Goal: Task Accomplishment & Management: Use online tool/utility

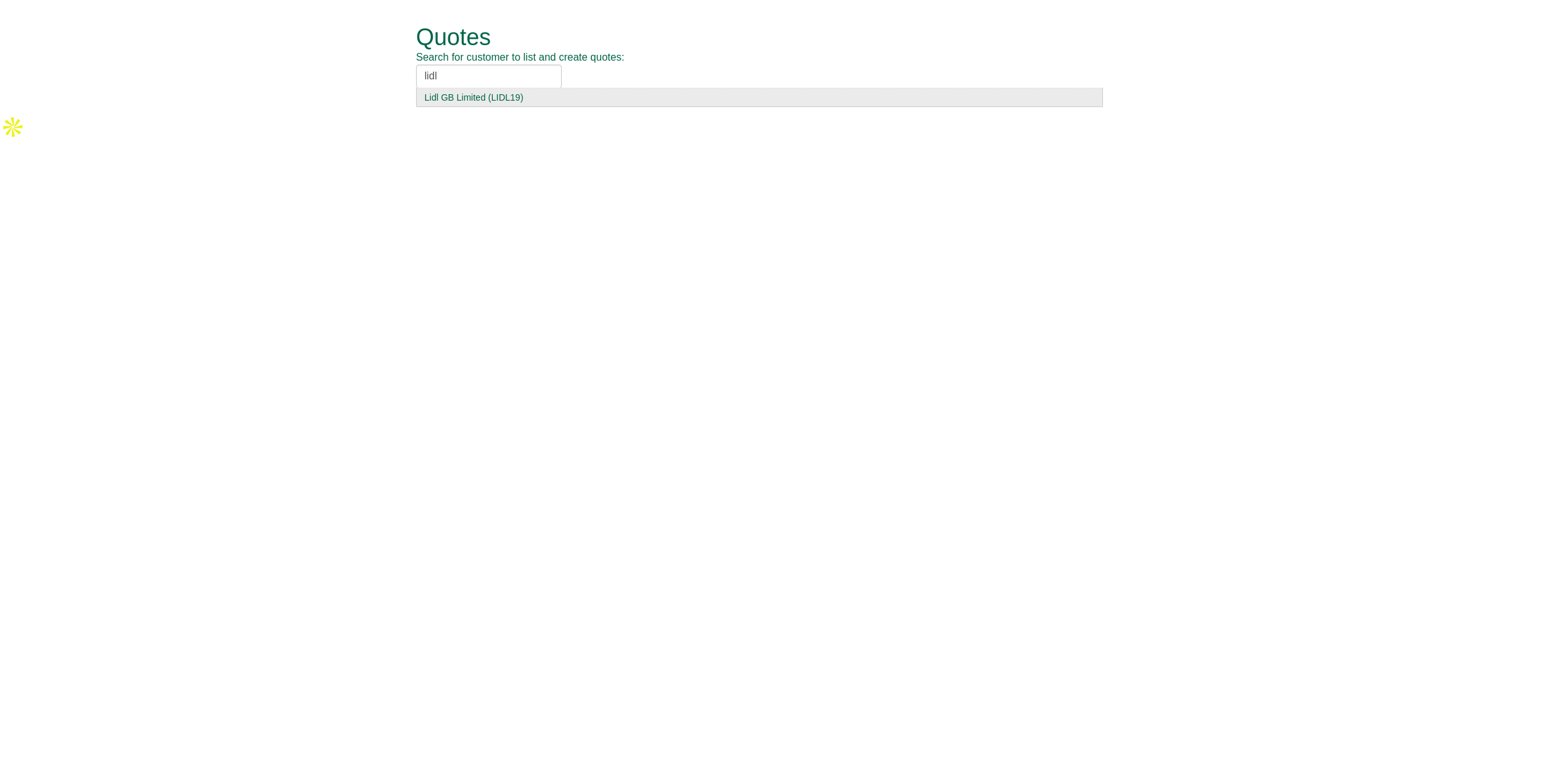
type input "lidl"
click at [479, 95] on div "Lidl GB Limited (LIDL19)" at bounding box center [760, 97] width 670 height 13
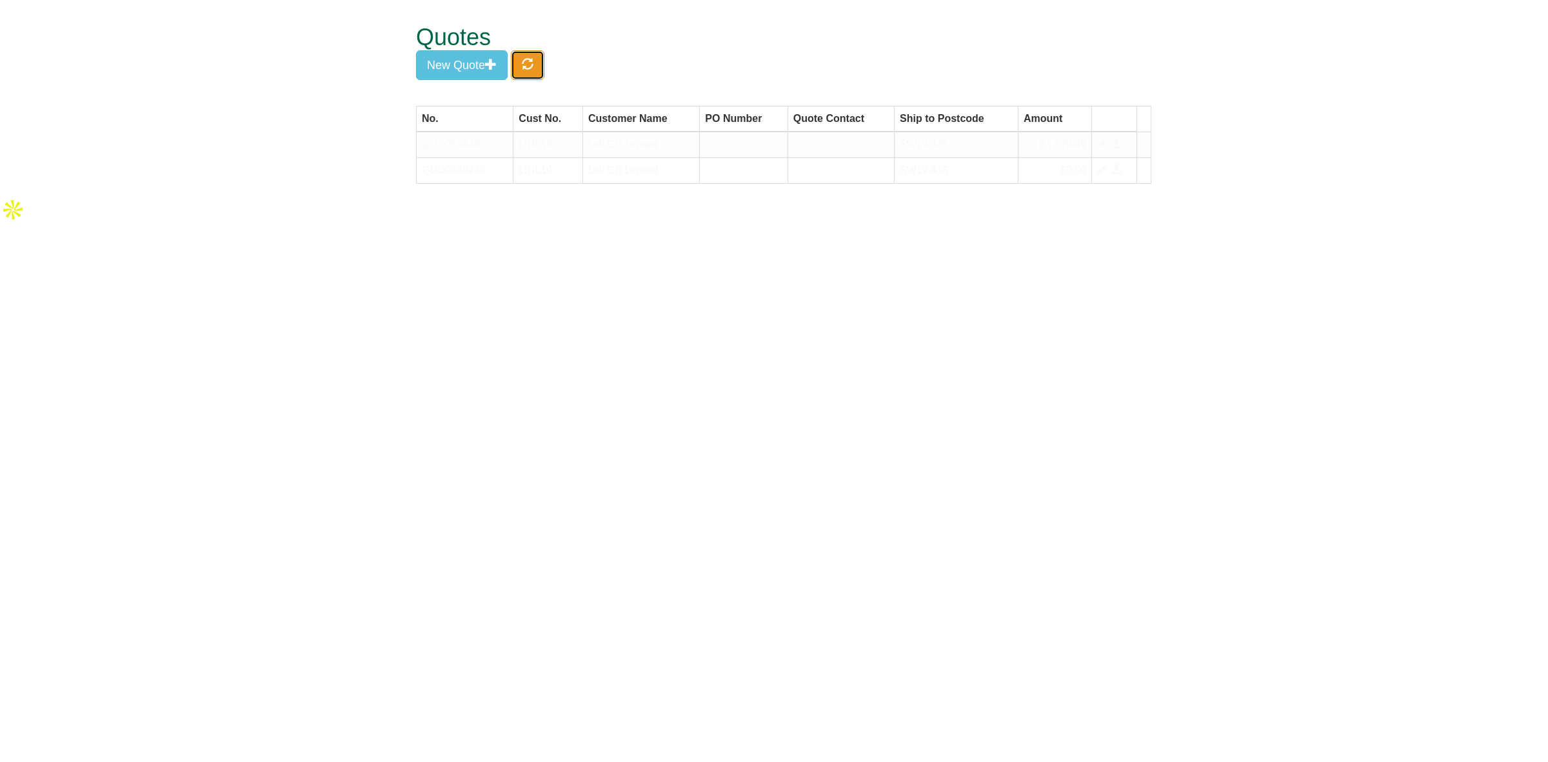
click at [534, 76] on button "button" at bounding box center [528, 65] width 34 height 30
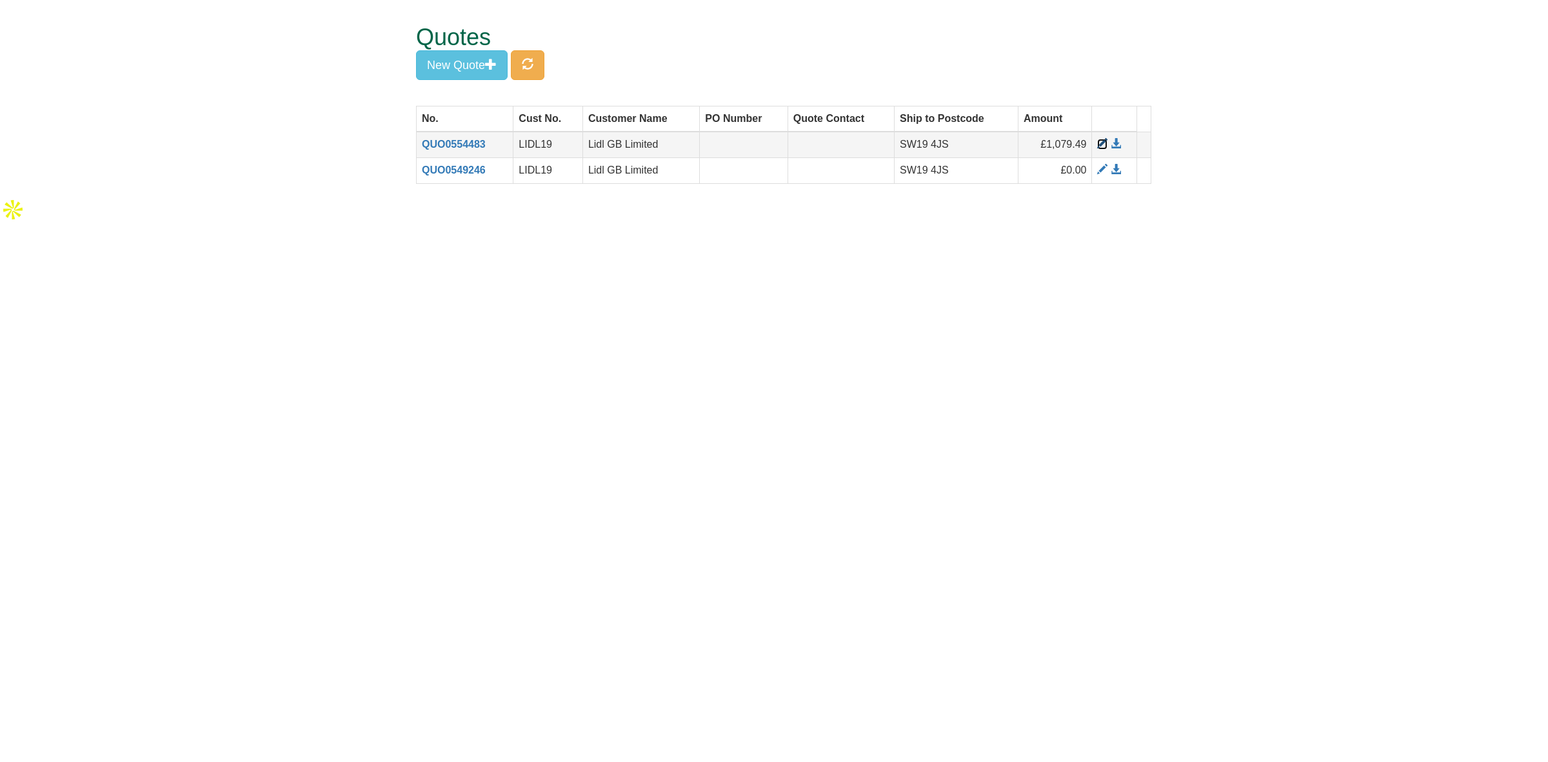
click at [1100, 146] on span at bounding box center [1102, 144] width 10 height 10
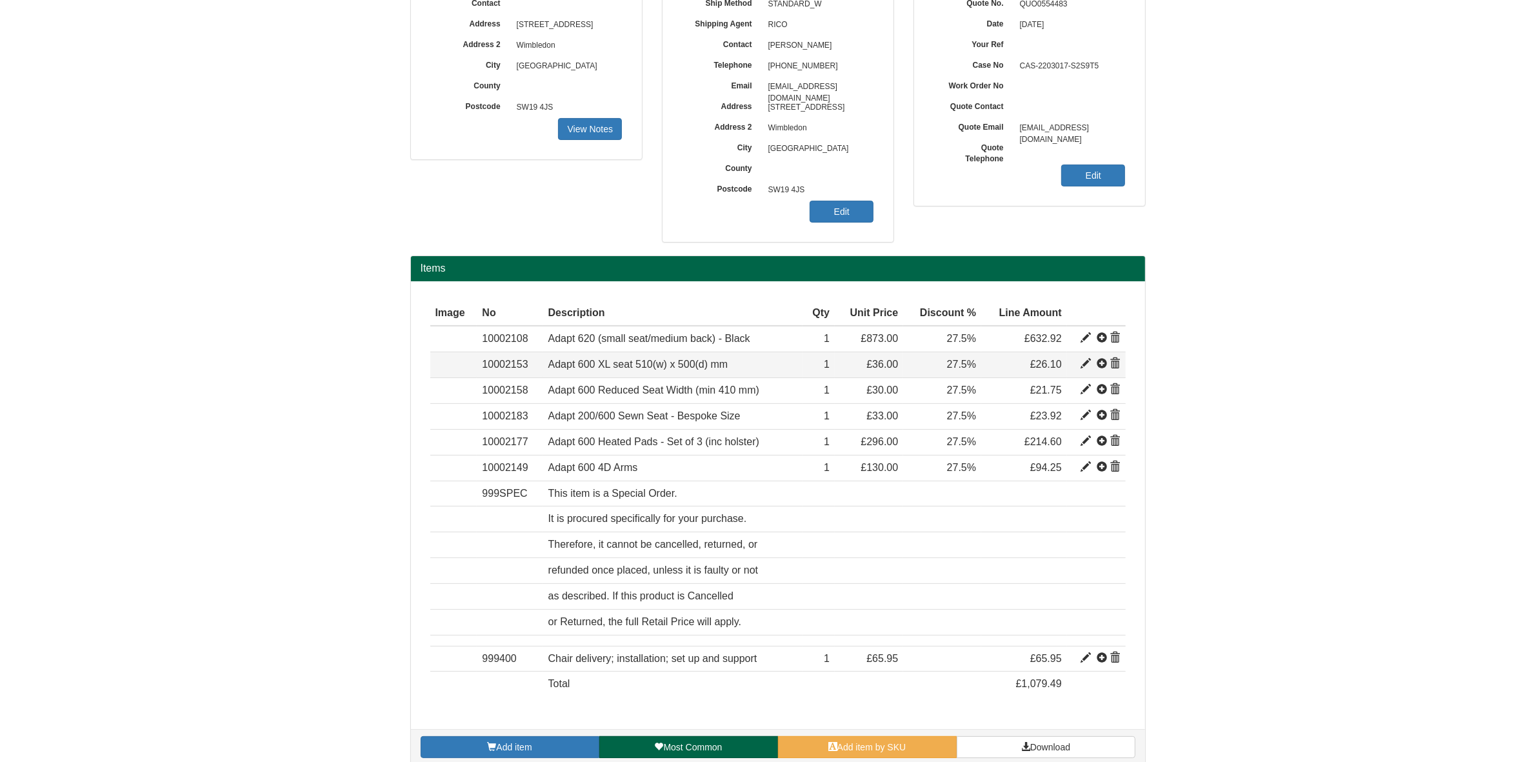
scroll to position [215, 0]
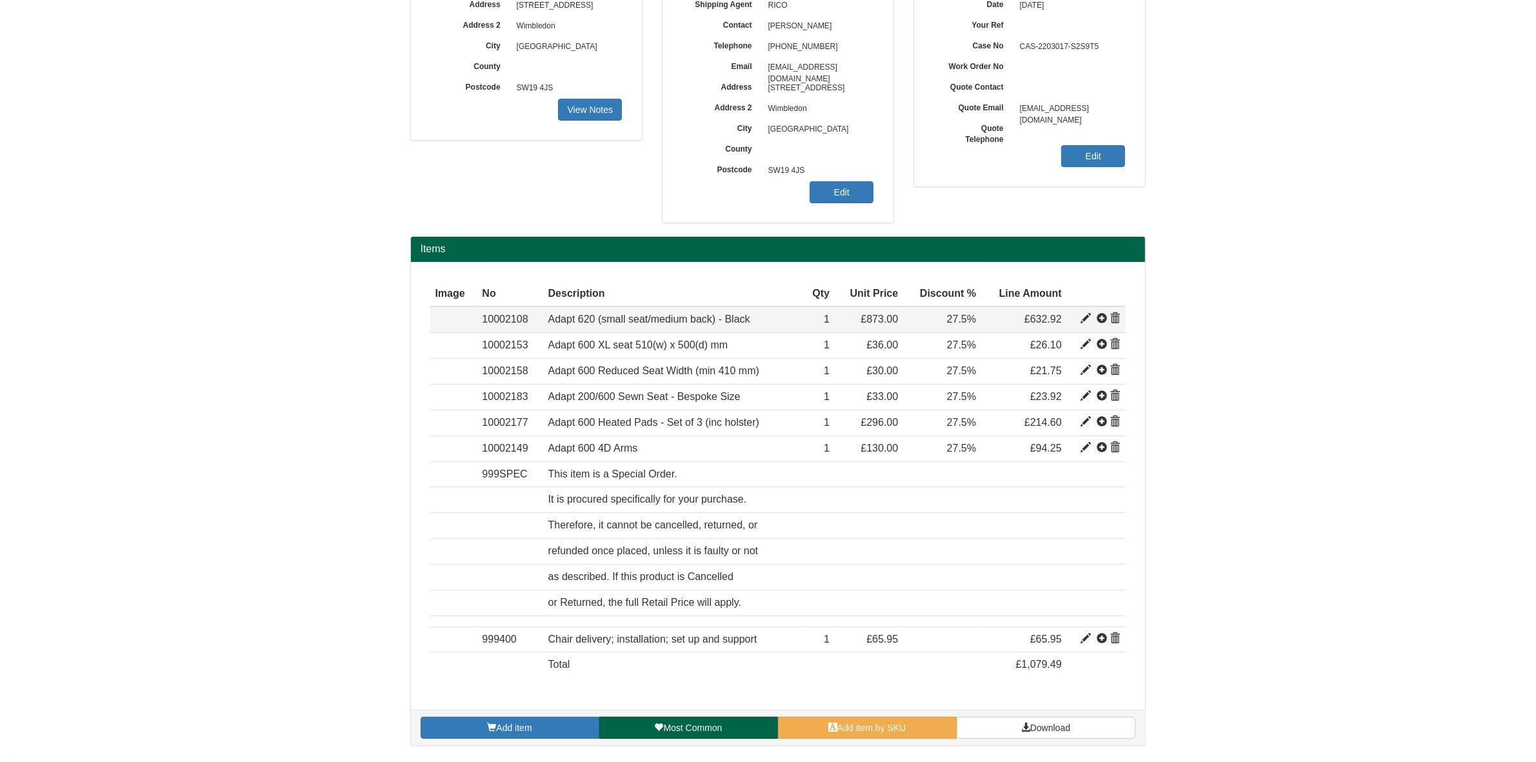
click at [1084, 321] on span at bounding box center [1086, 319] width 10 height 10
type input "Adapt 620 (small seat/medium back) - Black"
type input "Bondai Domestic Black 8033"
type input "405.76"
type input "873.00"
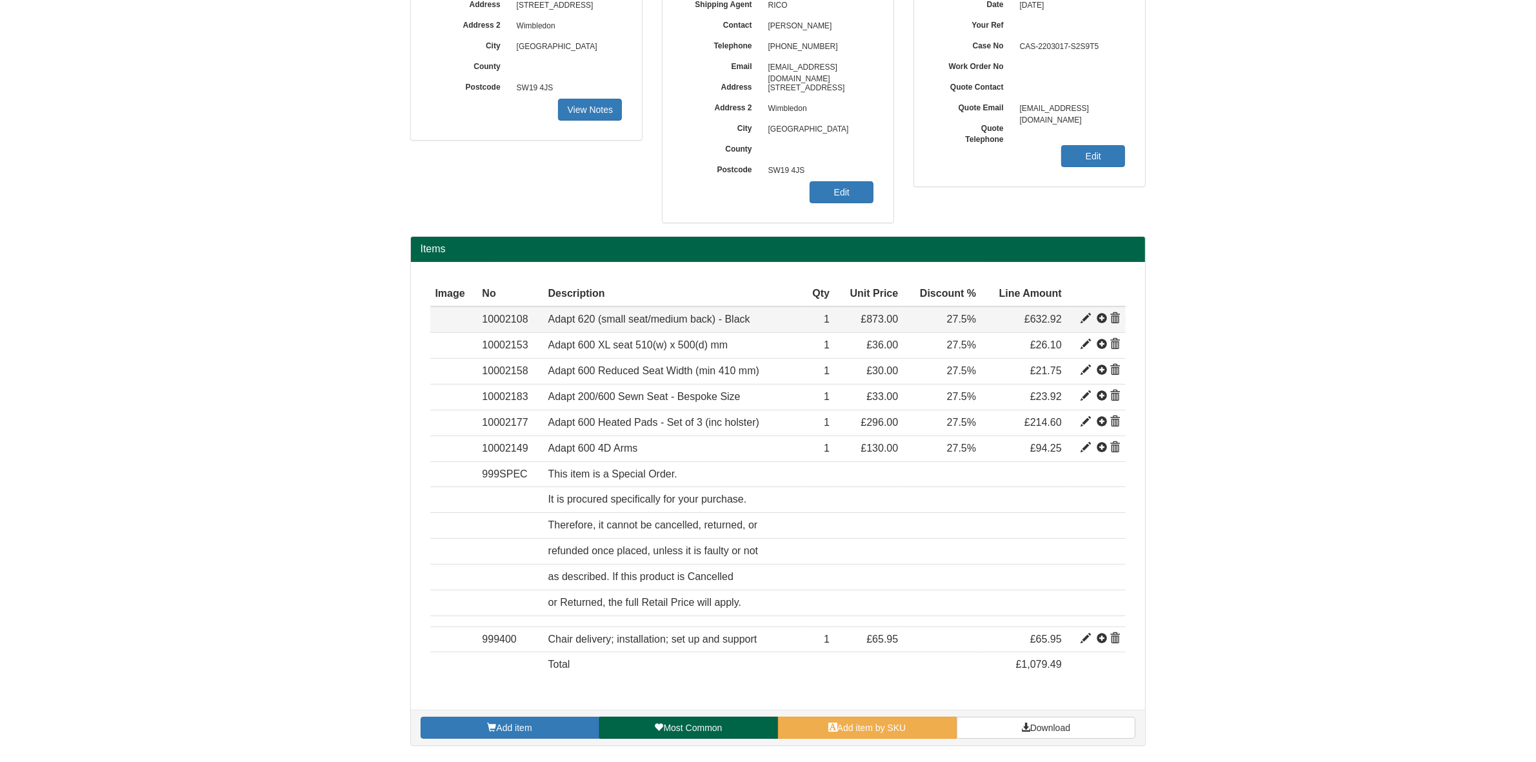
type input "873.00"
type input "1"
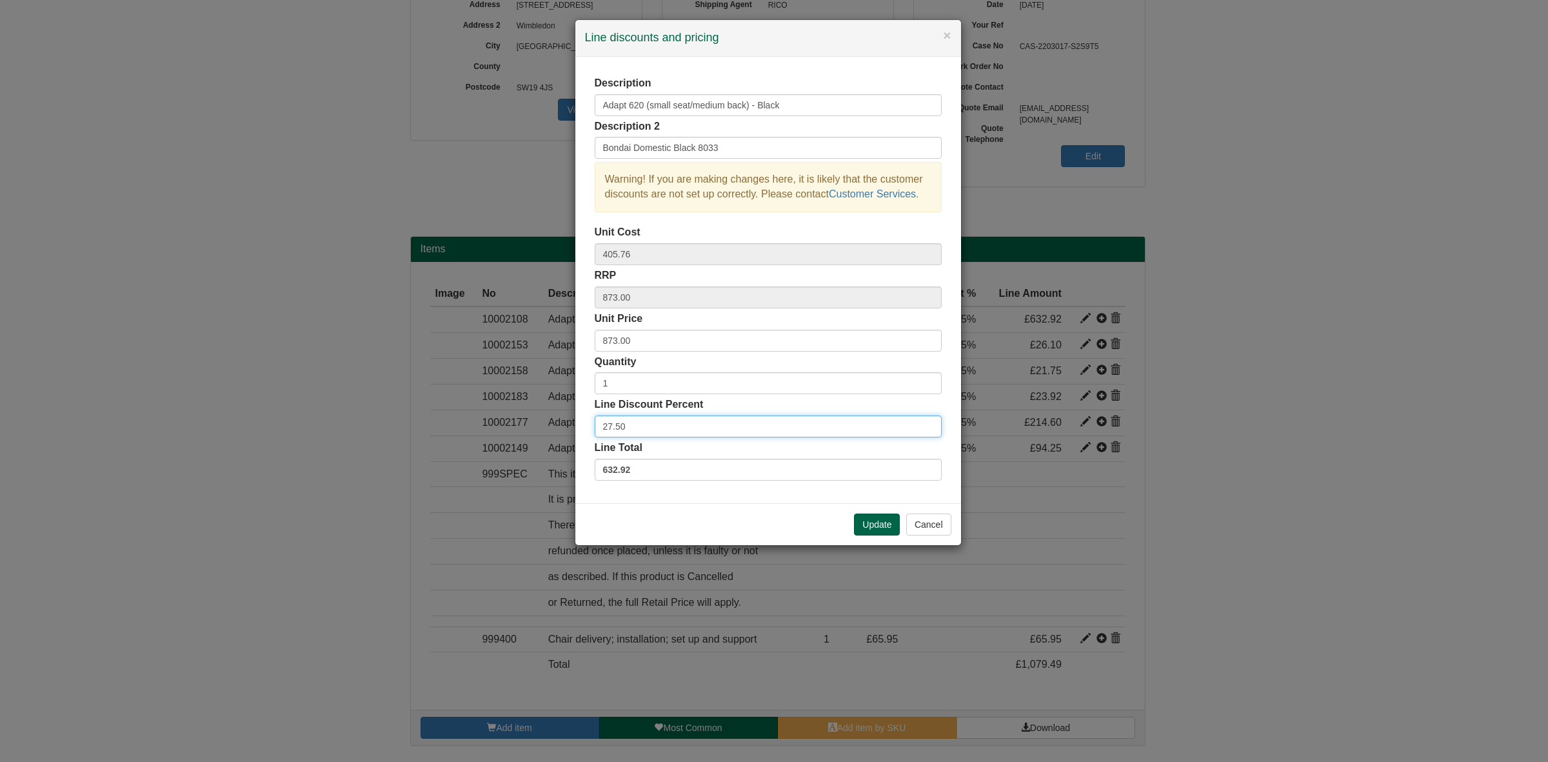
drag, startPoint x: 637, startPoint y: 427, endPoint x: 526, endPoint y: 426, distance: 111.0
click at [526, 426] on div "× Line discounts and pricing Description Adapt 620 (small seat/medium back) - B…" at bounding box center [774, 381] width 1548 height 762
type input "30"
click at [872, 530] on button "Update" at bounding box center [877, 525] width 46 height 22
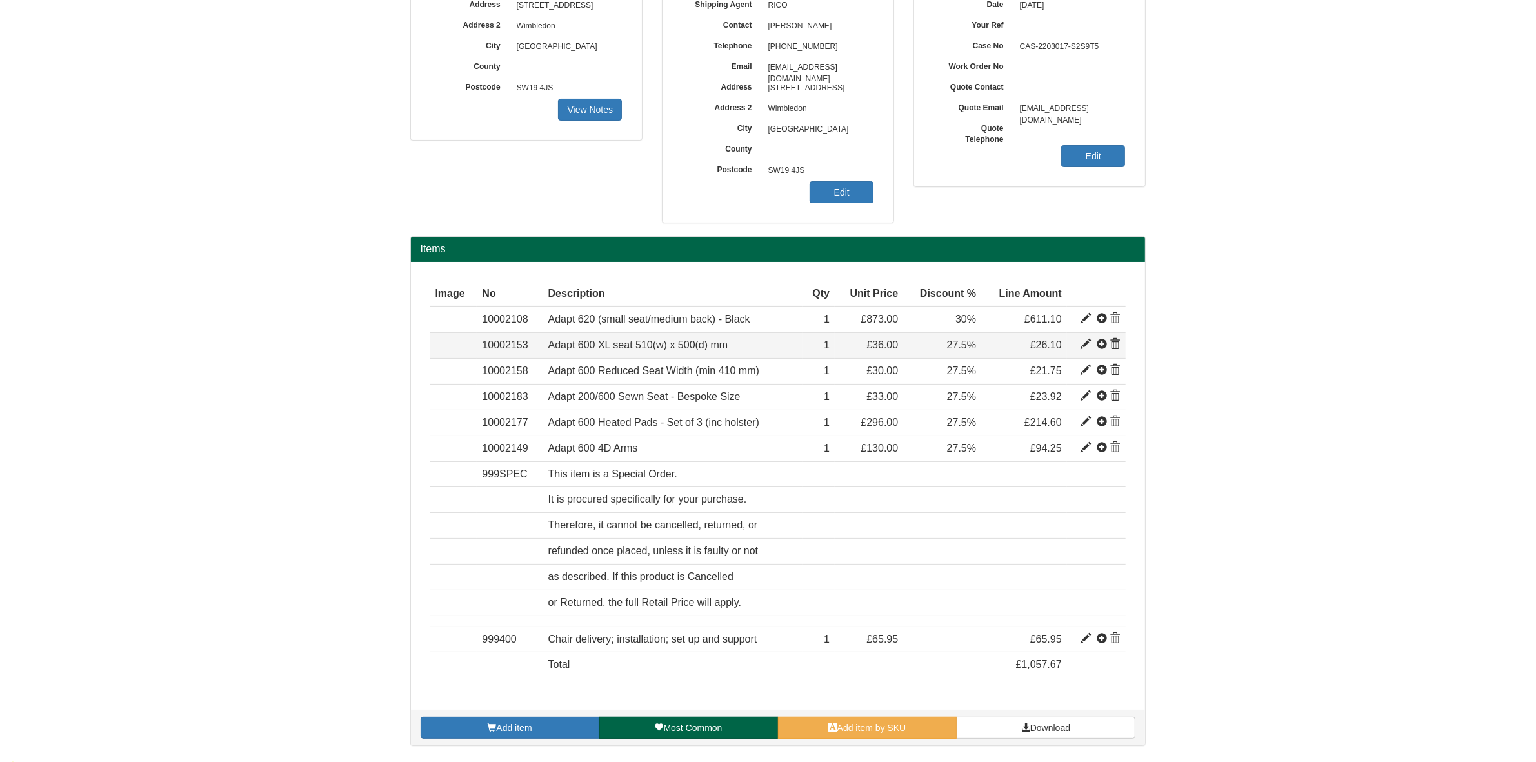
click at [1082, 349] on span at bounding box center [1086, 344] width 10 height 10
type input "Adapt 600 XL seat 510(w) x 500(d) mm"
type input "*chair add-on/upgrade/ do not order on its own*"
type input "17.50"
type input "36.00"
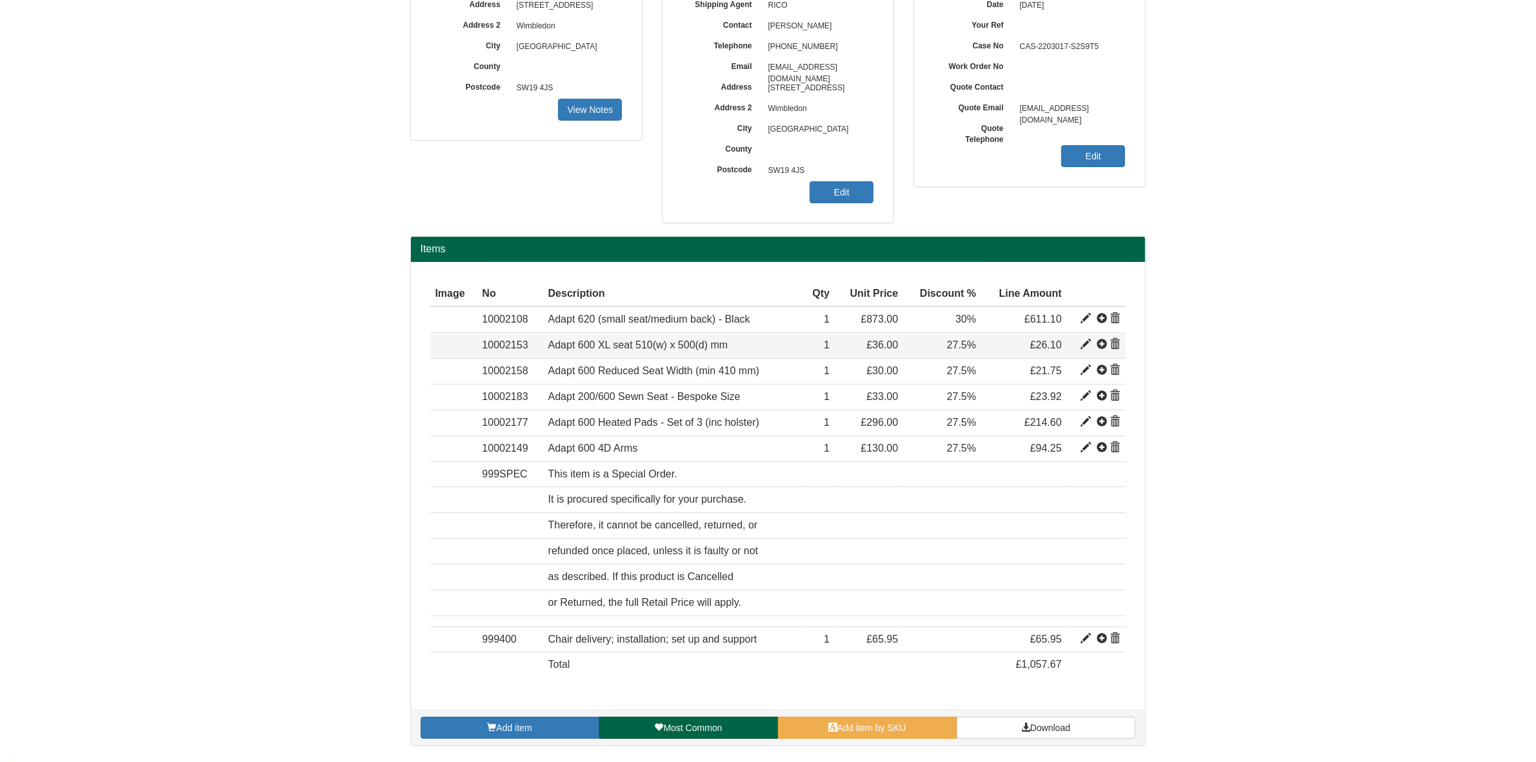
type input "36.00"
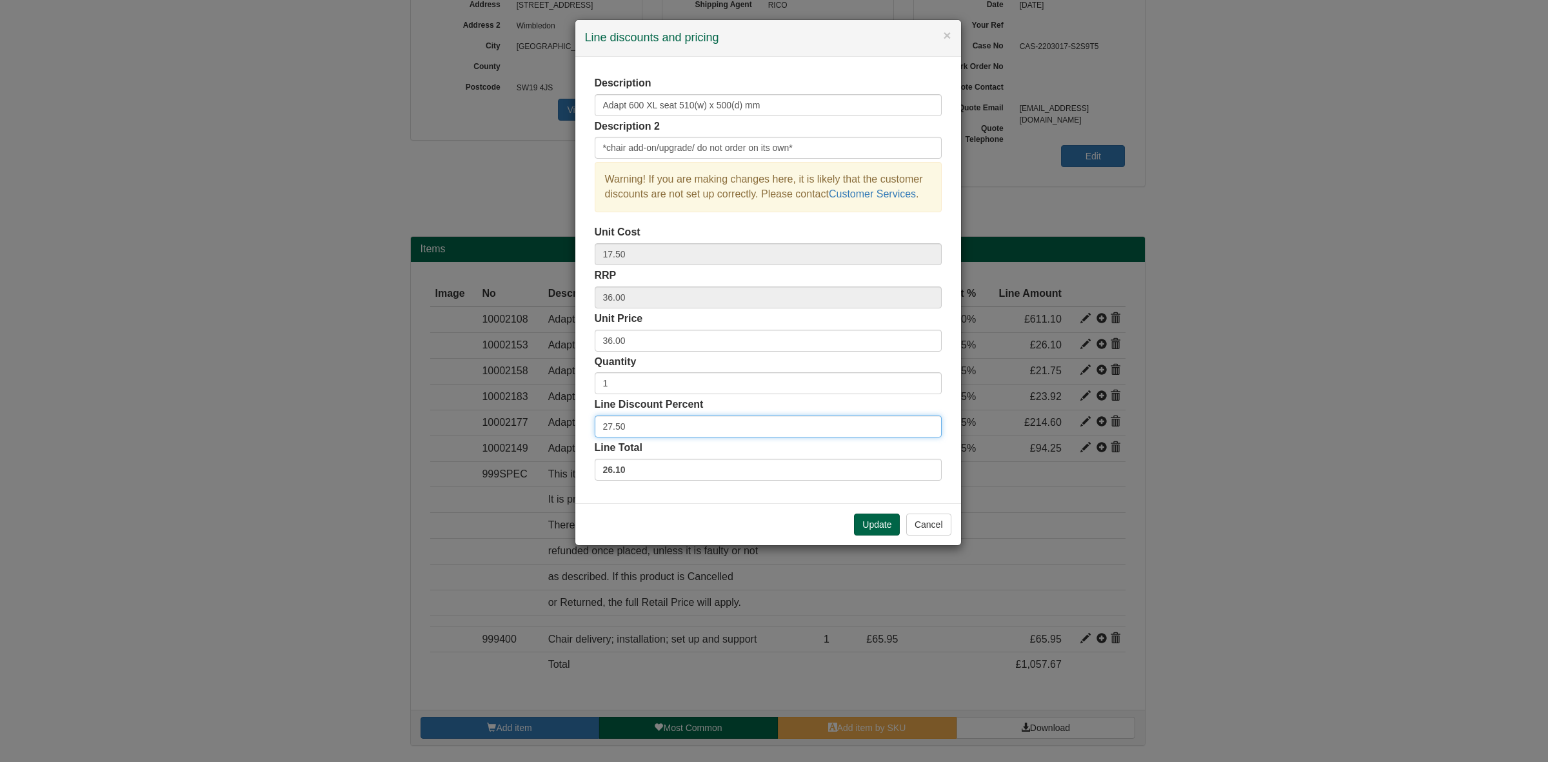
drag, startPoint x: 666, startPoint y: 432, endPoint x: 537, endPoint y: 420, distance: 129.0
click at [537, 420] on div "× Line discounts and pricing Description Adapt 600 XL seat 510(w) x 500(d) mm D…" at bounding box center [774, 381] width 1548 height 762
type input "30"
click at [866, 526] on button "Update" at bounding box center [877, 525] width 46 height 22
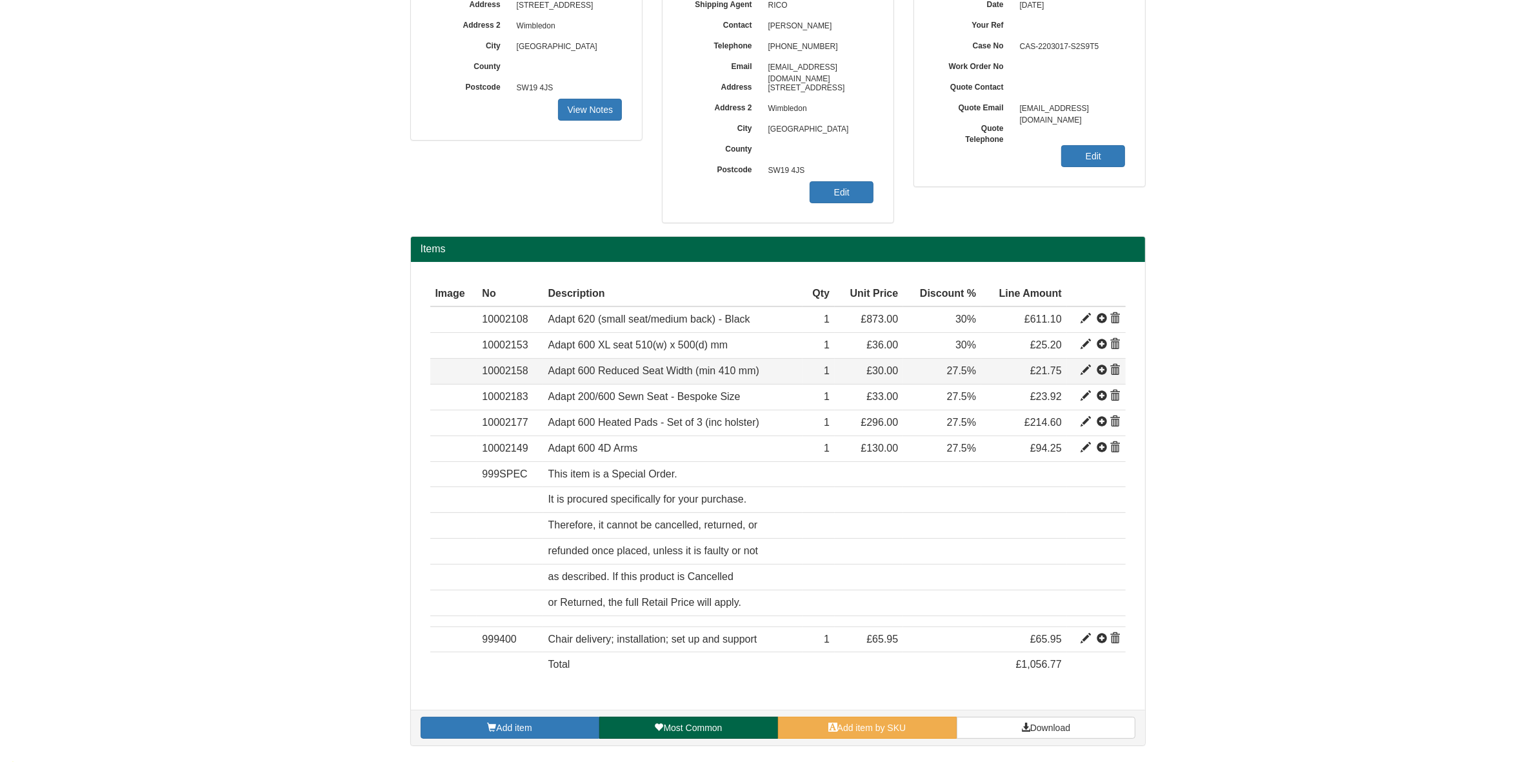
click at [1082, 371] on span at bounding box center [1086, 370] width 10 height 10
type input "Adapt 600 Reduced Seat Width (min 410 mm)"
type input "Width: TBC"
type input "13.62"
type input "30.00"
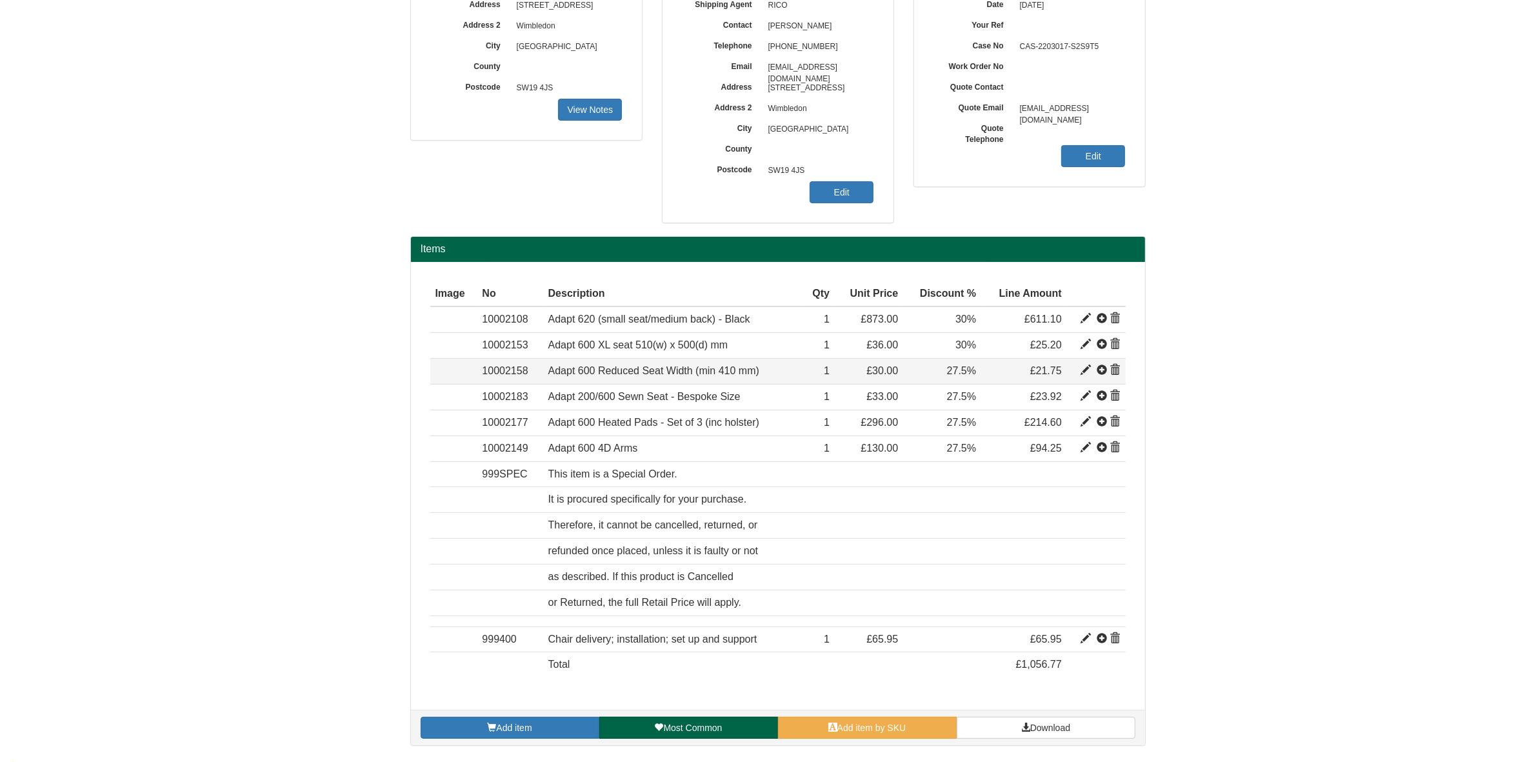
type input "30.00"
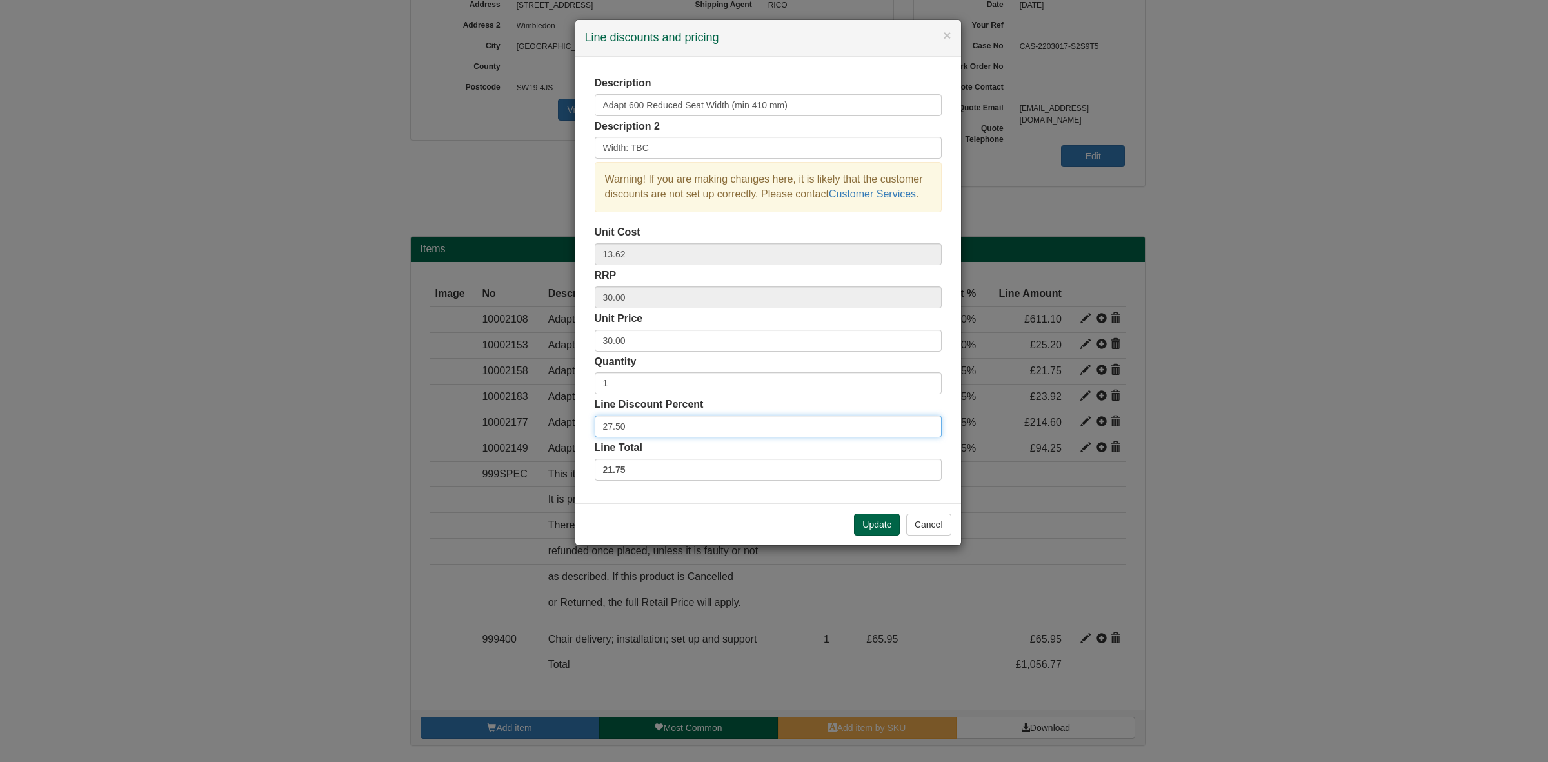
drag, startPoint x: 650, startPoint y: 429, endPoint x: 517, endPoint y: 424, distance: 133.7
click at [517, 424] on div "× Line discounts and pricing Description Adapt 600 Reduced Seat Width (min 410 …" at bounding box center [774, 381] width 1548 height 762
type input "30"
click at [865, 528] on button "Update" at bounding box center [877, 525] width 46 height 22
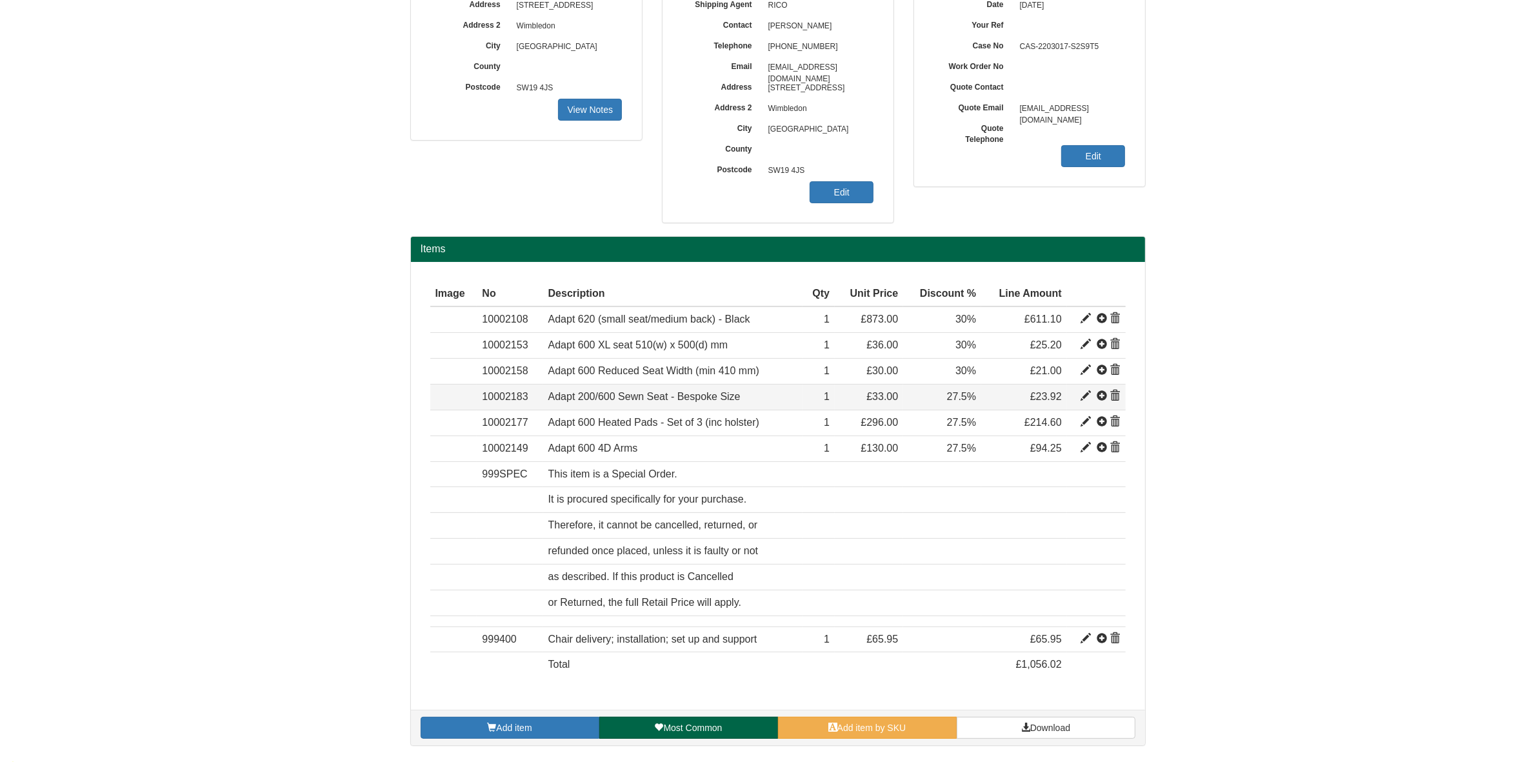
click at [1088, 397] on span at bounding box center [1086, 396] width 10 height 10
type input "Adapt 200/600 Sewn Seat - Bespoke Size"
type input "Reduced width/depth. 420mm"
type input "33.50"
type input "33.00"
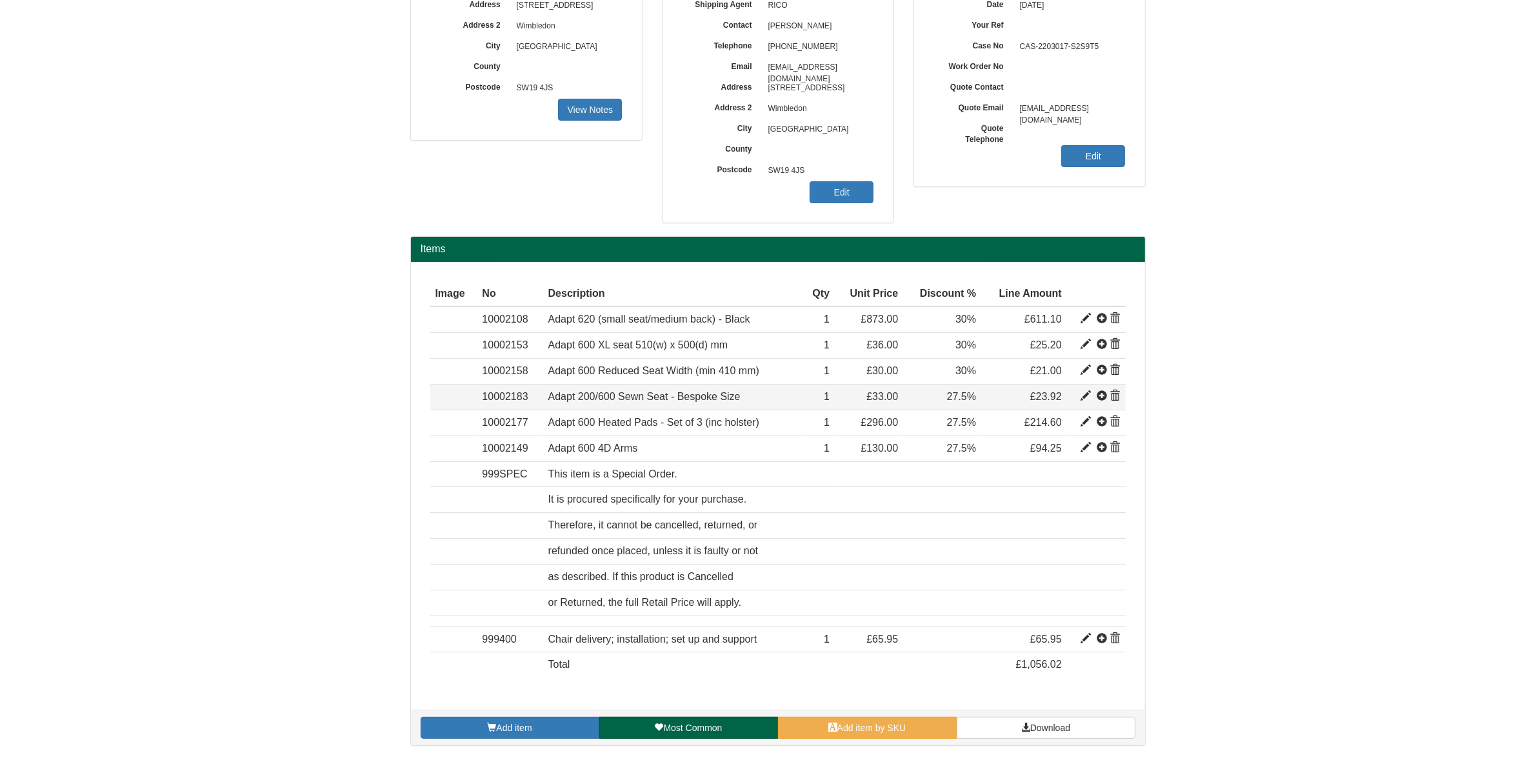
type input "33.00"
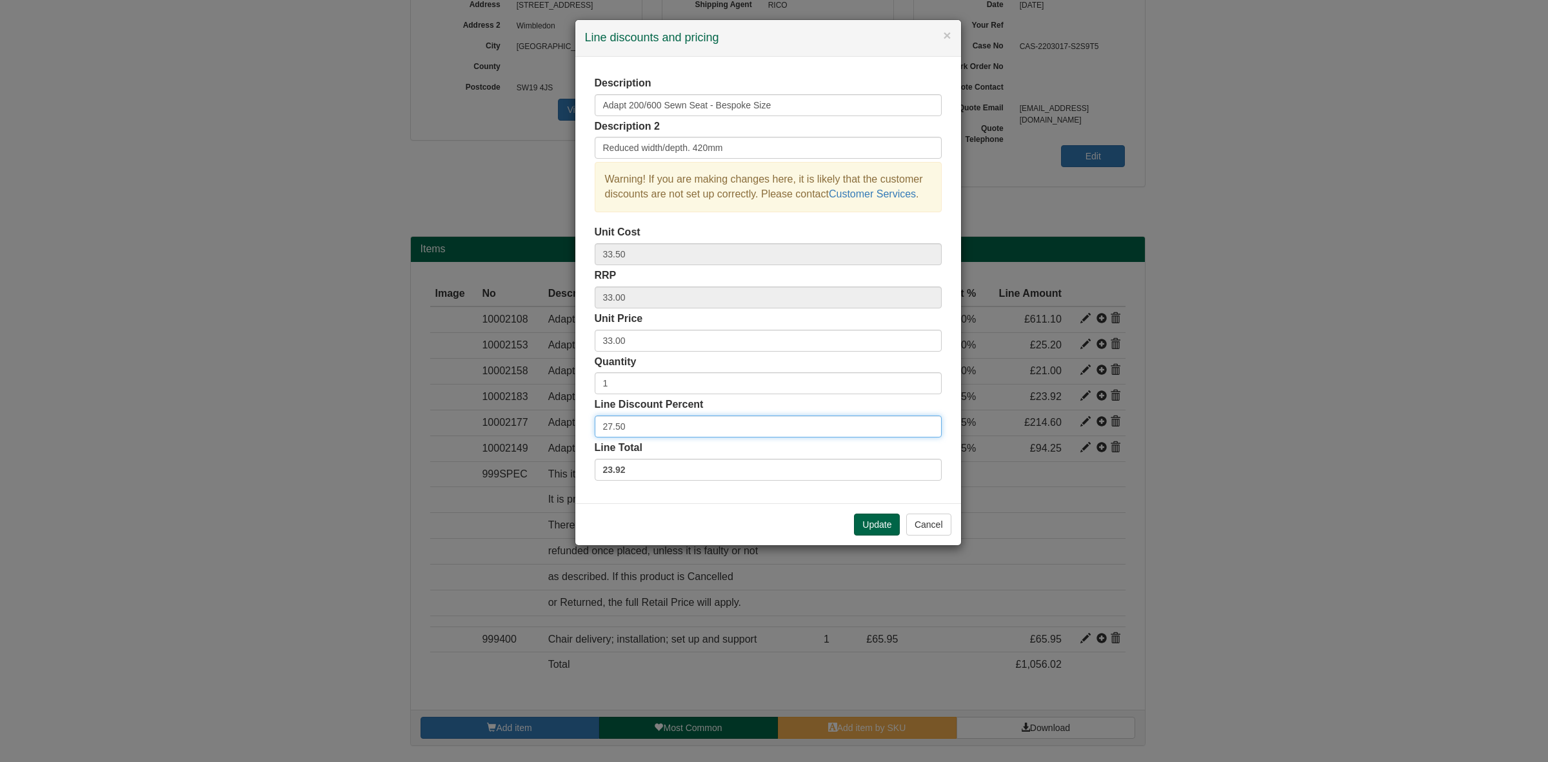
click at [534, 426] on div "× Line discounts and pricing Description Adapt 200/600 Sewn Seat - Bespoke Size…" at bounding box center [774, 381] width 1548 height 762
click at [876, 526] on button "Update" at bounding box center [877, 525] width 46 height 22
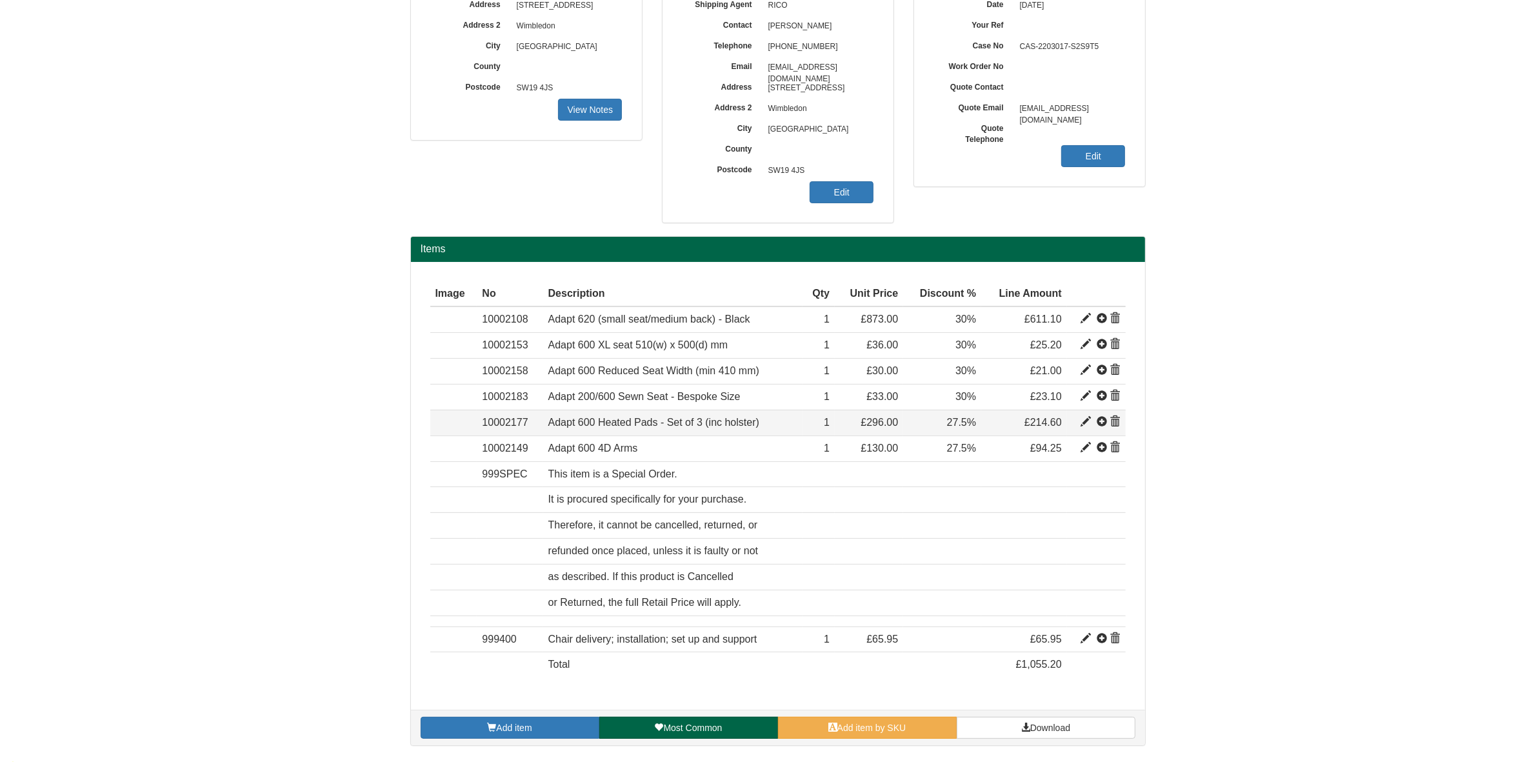
click at [1087, 423] on span at bounding box center [1086, 422] width 10 height 10
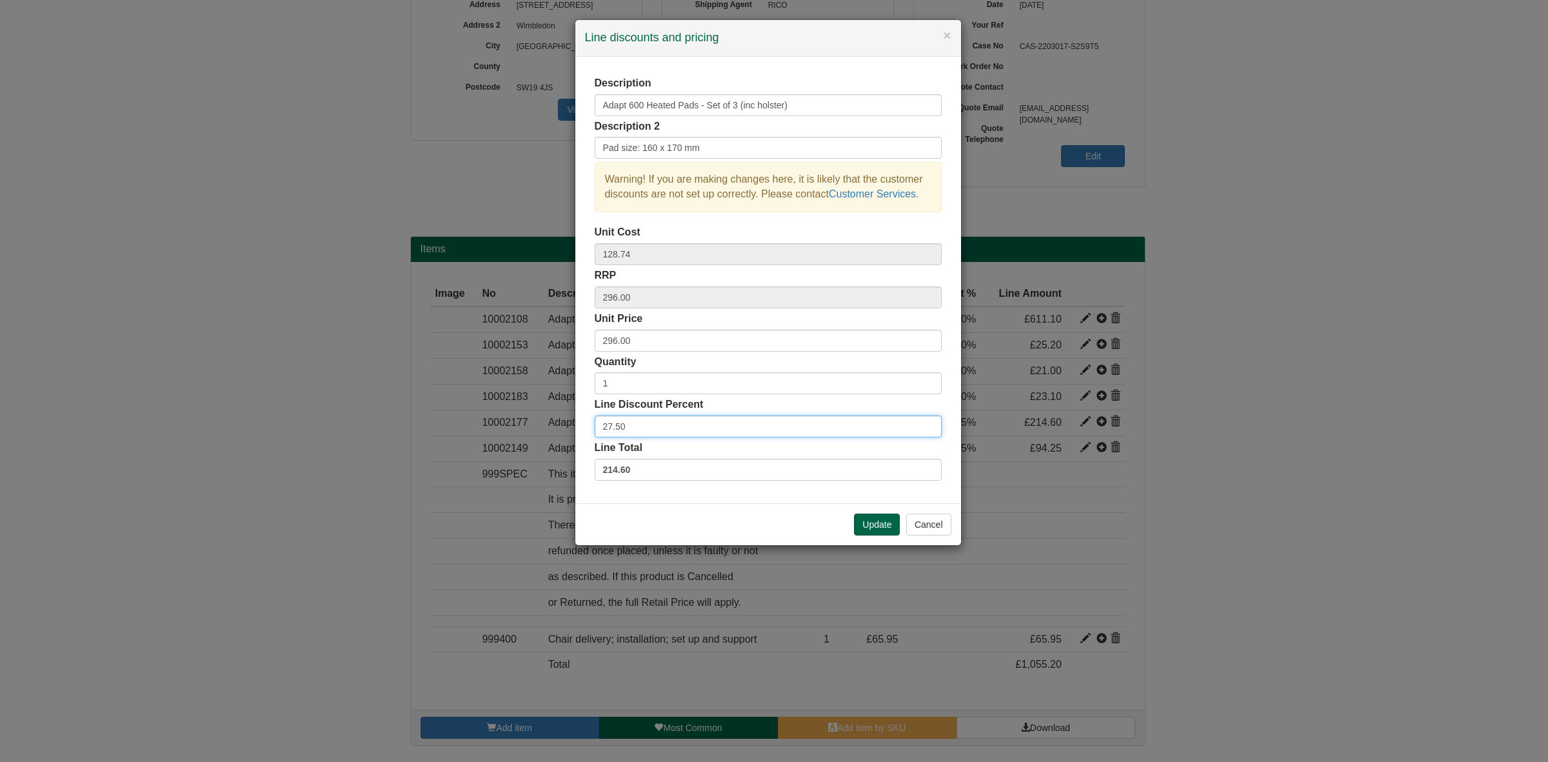
drag, startPoint x: 640, startPoint y: 421, endPoint x: 528, endPoint y: 427, distance: 112.4
click at [528, 427] on div "× Line discounts and pricing Description Adapt 600 Heated Pads - Set of 3 (inc …" at bounding box center [774, 381] width 1548 height 762
type input "30"
click at [870, 521] on button "Update" at bounding box center [877, 525] width 46 height 22
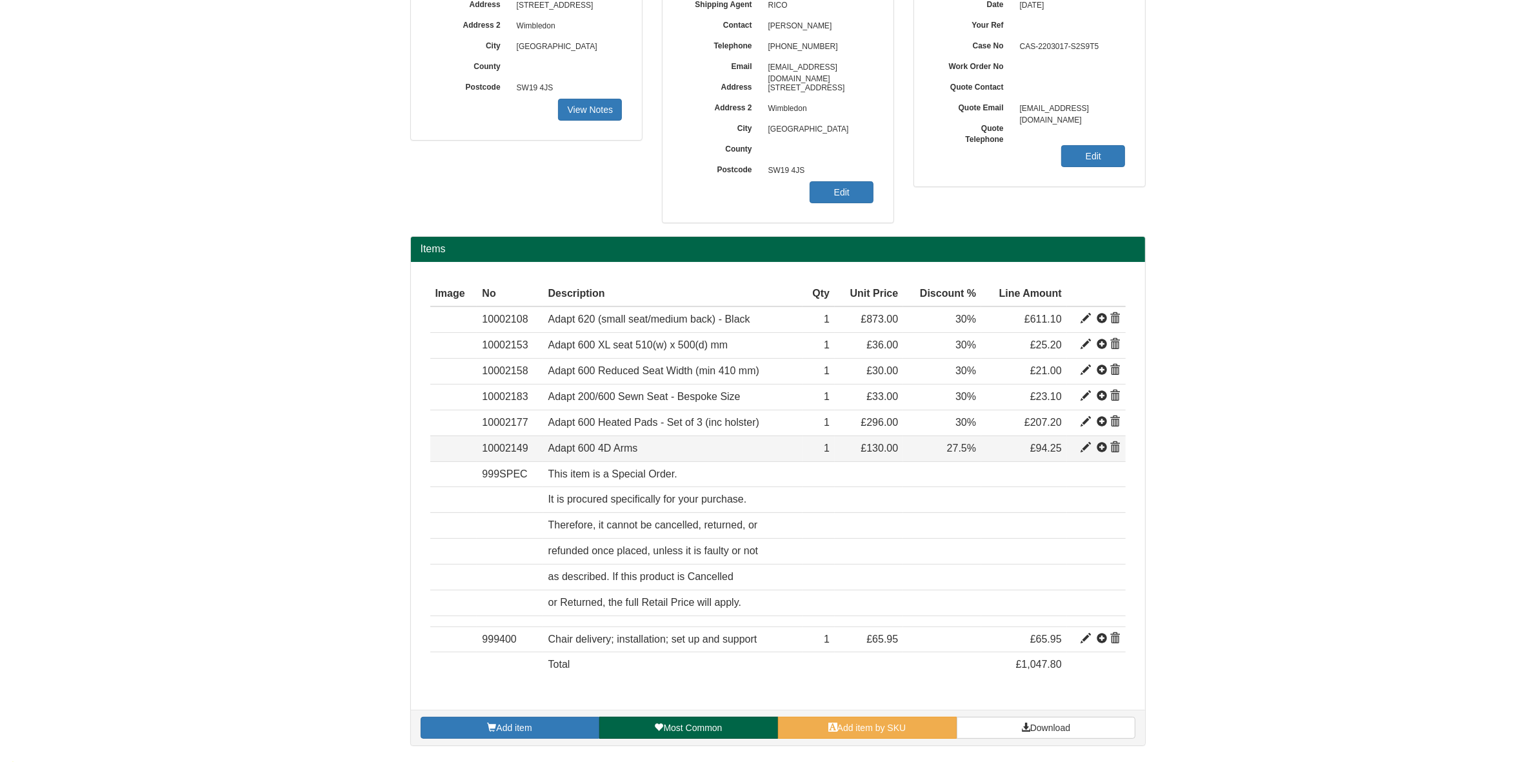
click at [1085, 449] on span at bounding box center [1086, 448] width 10 height 10
type input "Adapt 600 4D Arms"
type input "60.12"
type input "130.00"
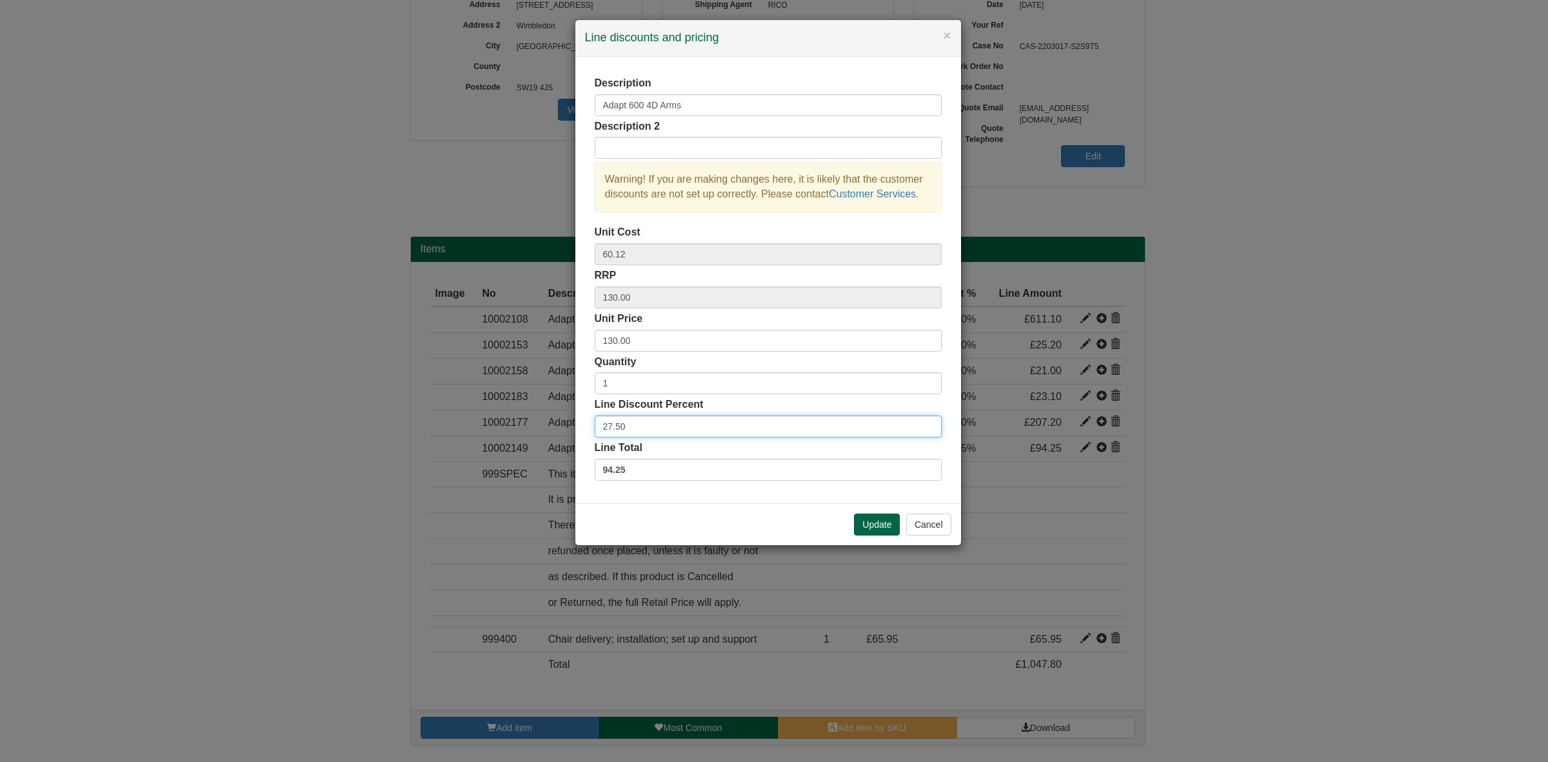
drag, startPoint x: 665, startPoint y: 426, endPoint x: 546, endPoint y: 426, distance: 118.1
click at [546, 426] on div "× Line discounts and pricing Description Adapt 600 4D Arms Description 2 Warnin…" at bounding box center [774, 381] width 1548 height 762
type input "30"
click at [873, 525] on button "Update" at bounding box center [877, 525] width 46 height 22
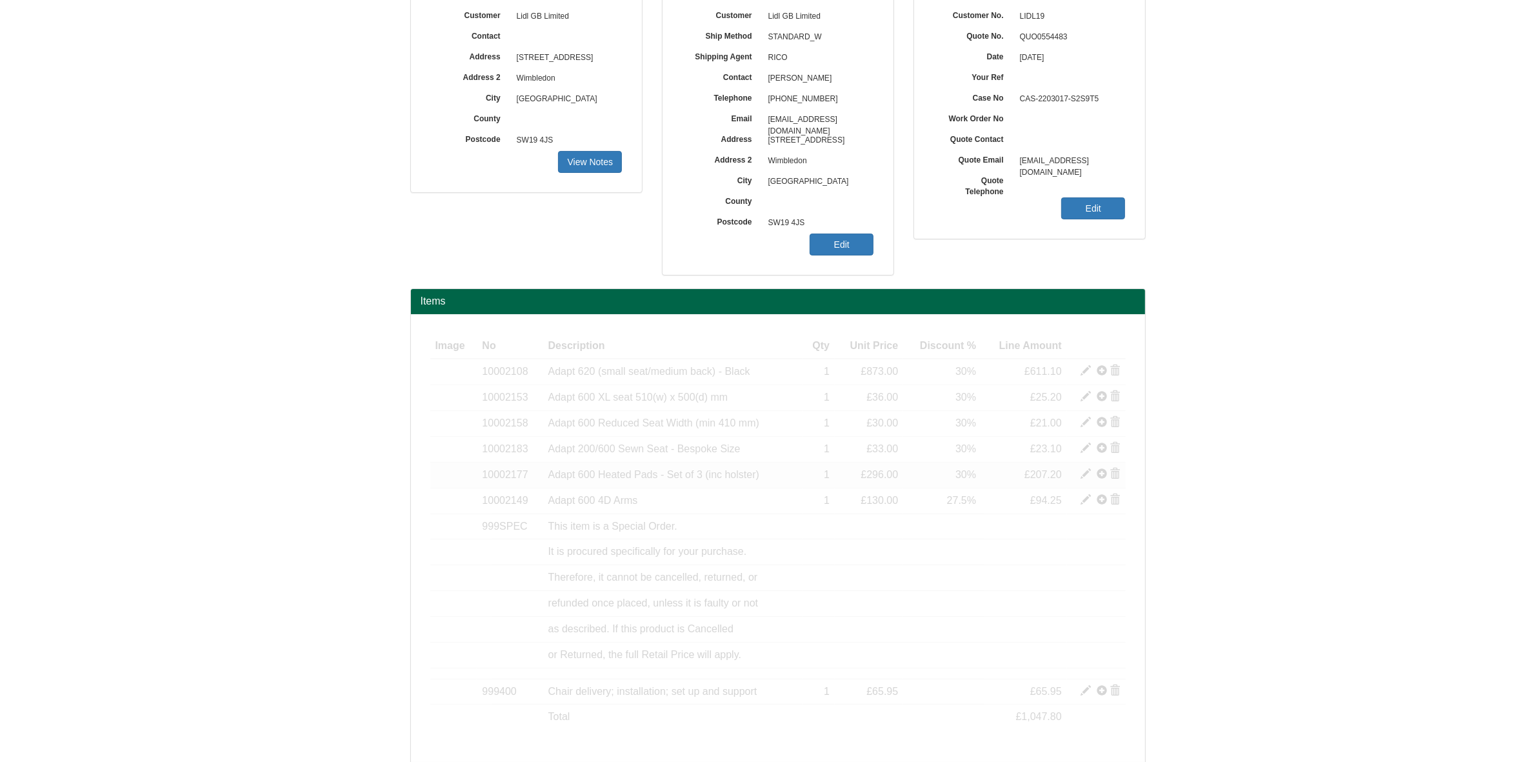
scroll to position [134, 0]
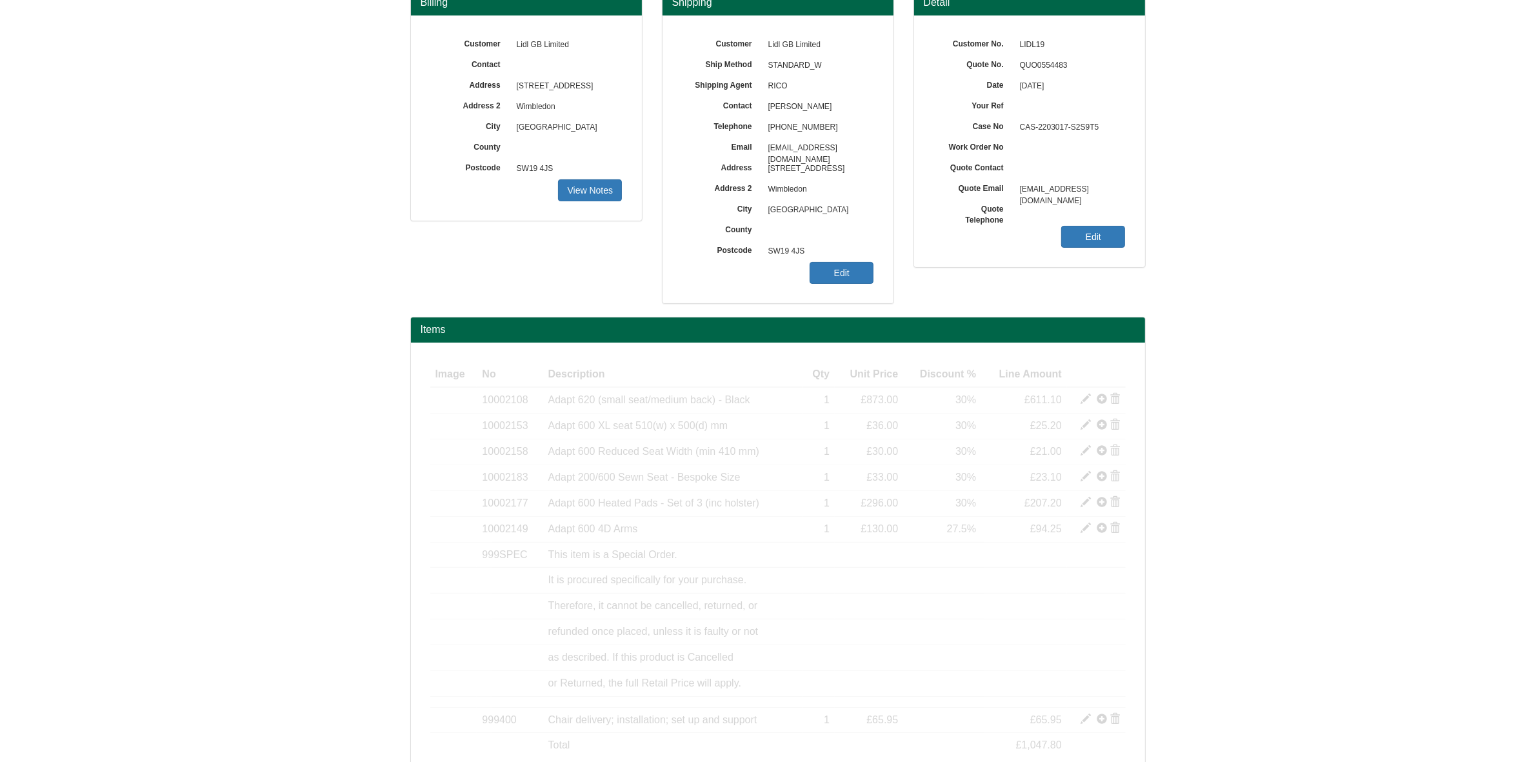
drag, startPoint x: 771, startPoint y: 108, endPoint x: 758, endPoint y: 107, distance: 12.9
click at [758, 35] on div "Contact Nabilah Salamut" at bounding box center [778, 35] width 192 height 0
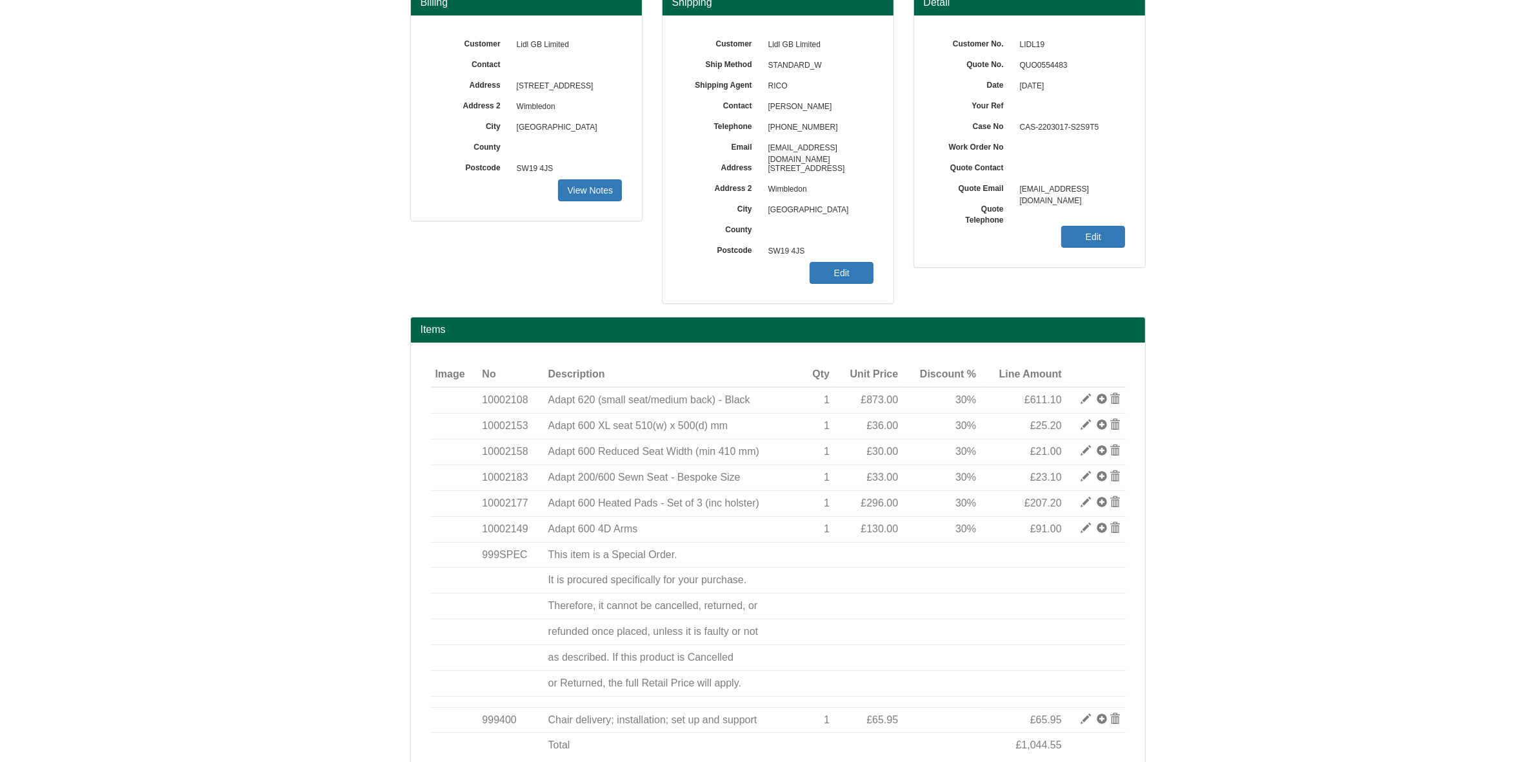
copy div "Nabilah Salamut"
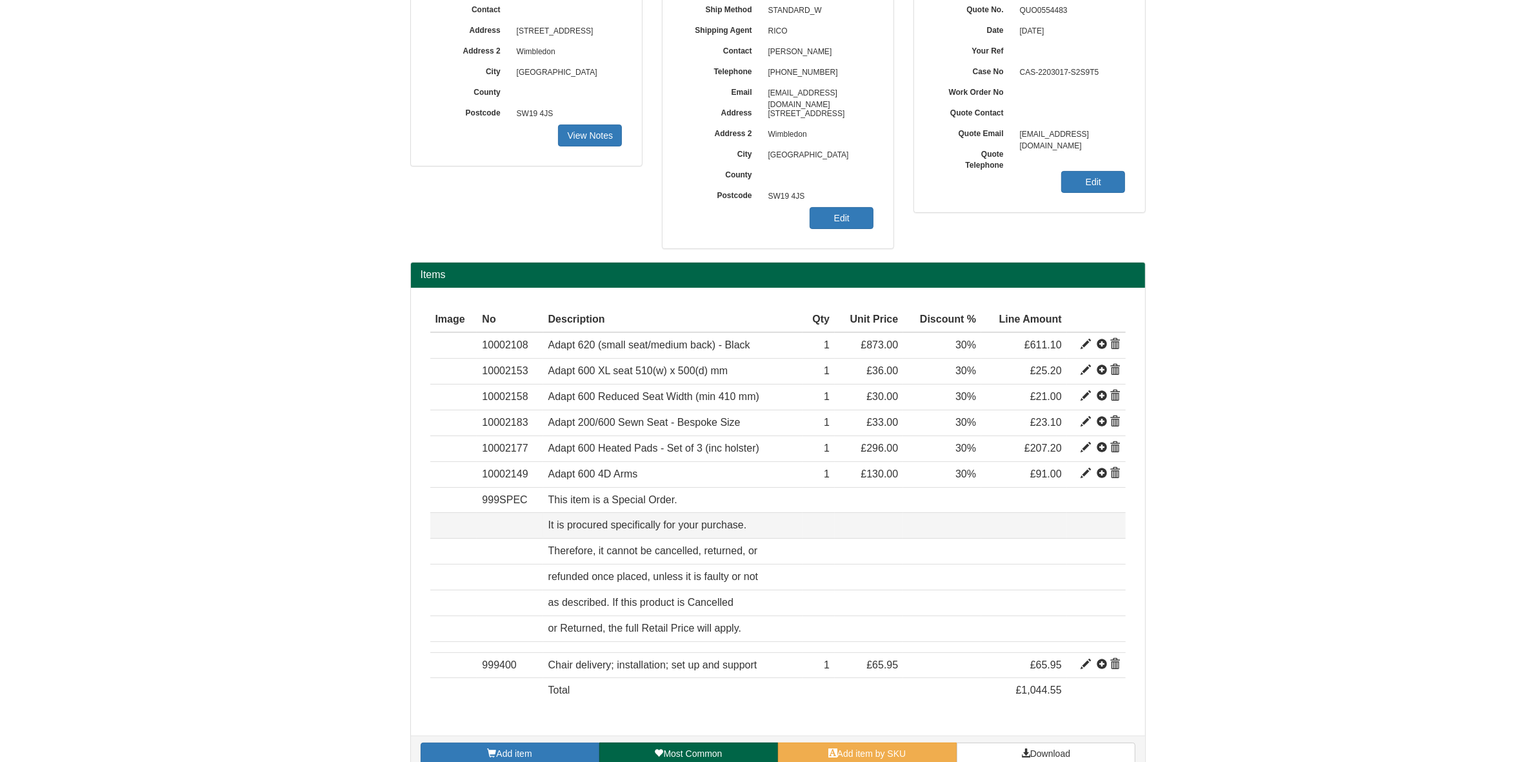
scroll to position [215, 0]
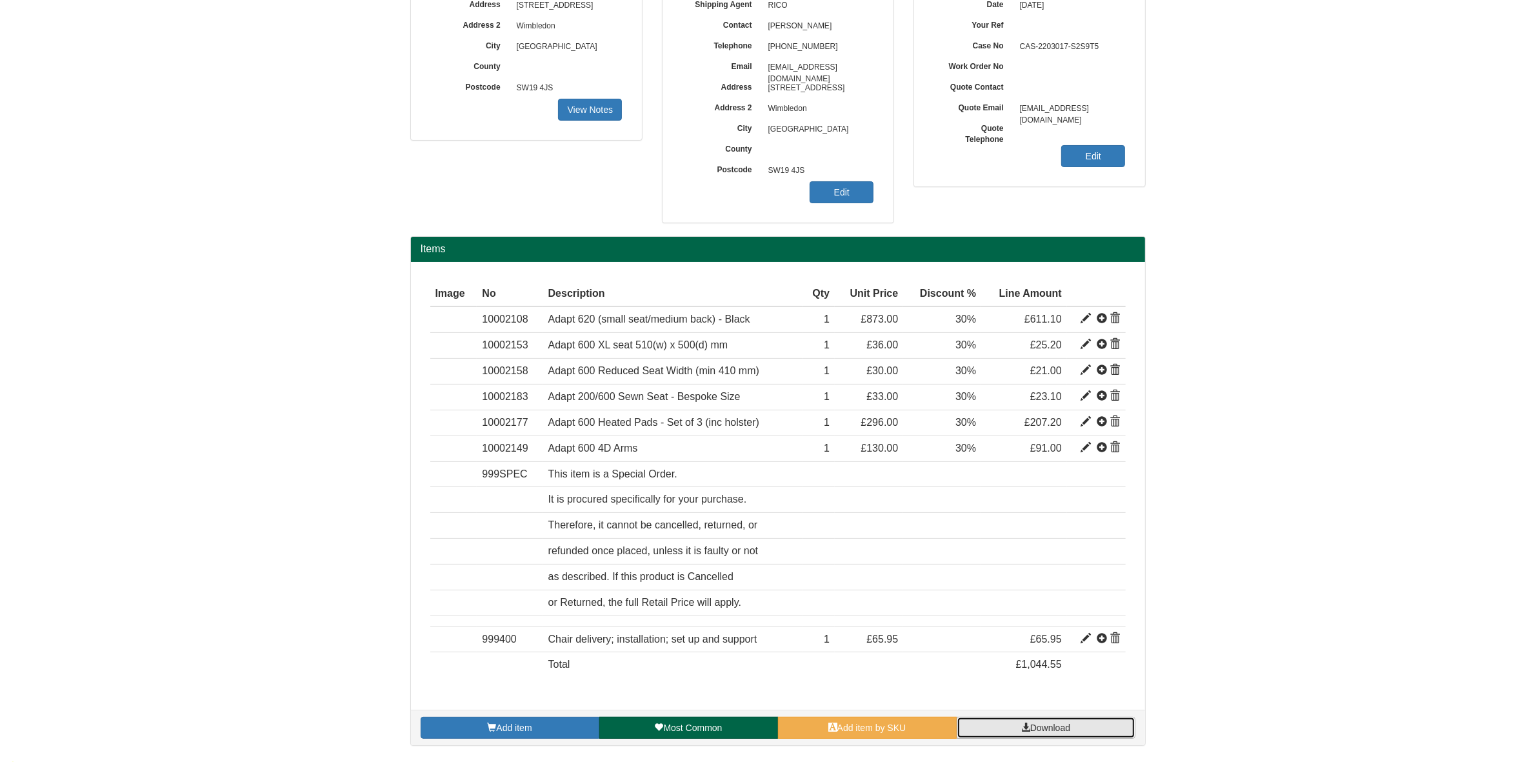
click at [1033, 728] on span "Download" at bounding box center [1050, 728] width 40 height 10
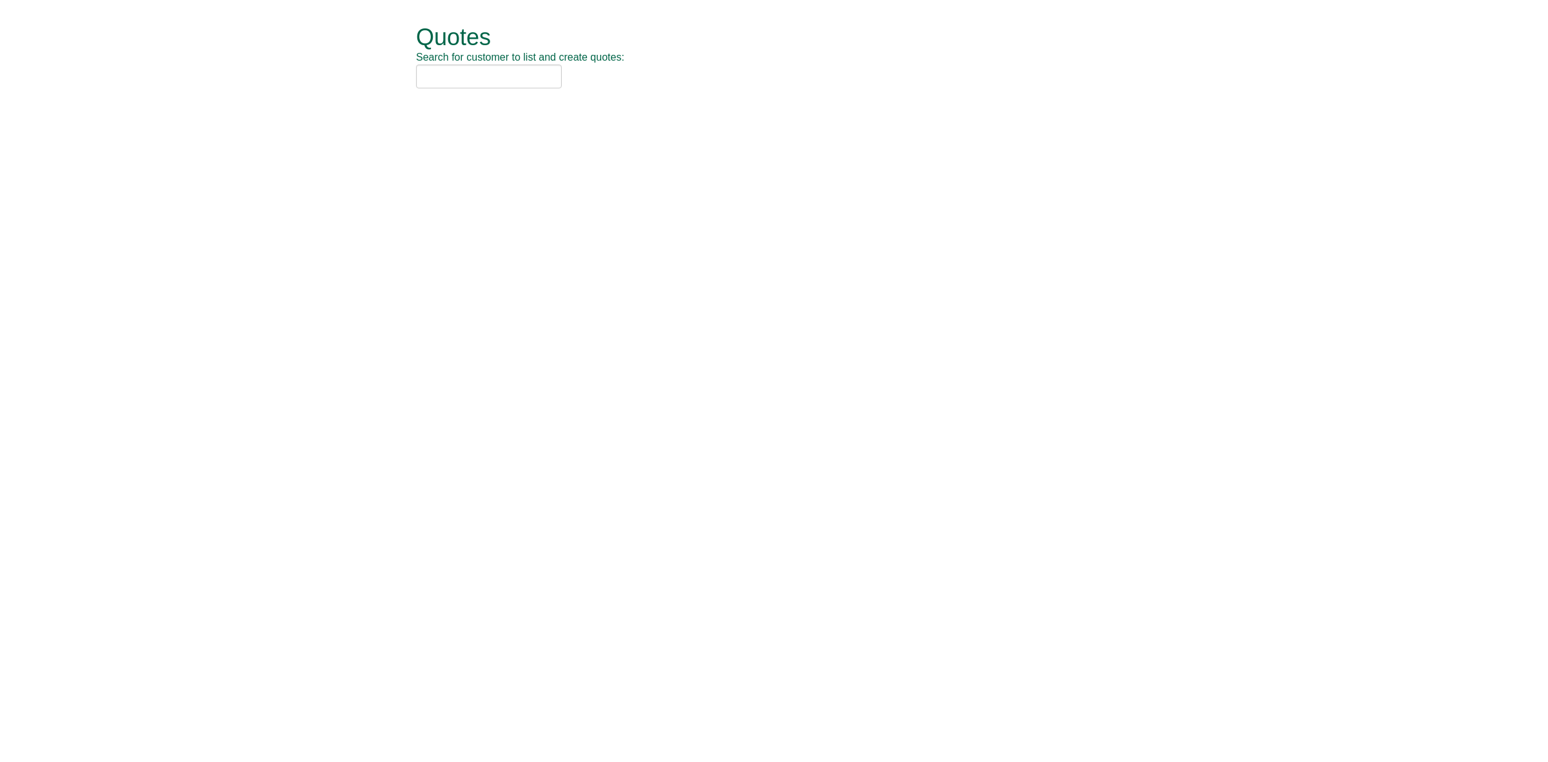
click at [454, 76] on input "text" at bounding box center [489, 77] width 146 height 24
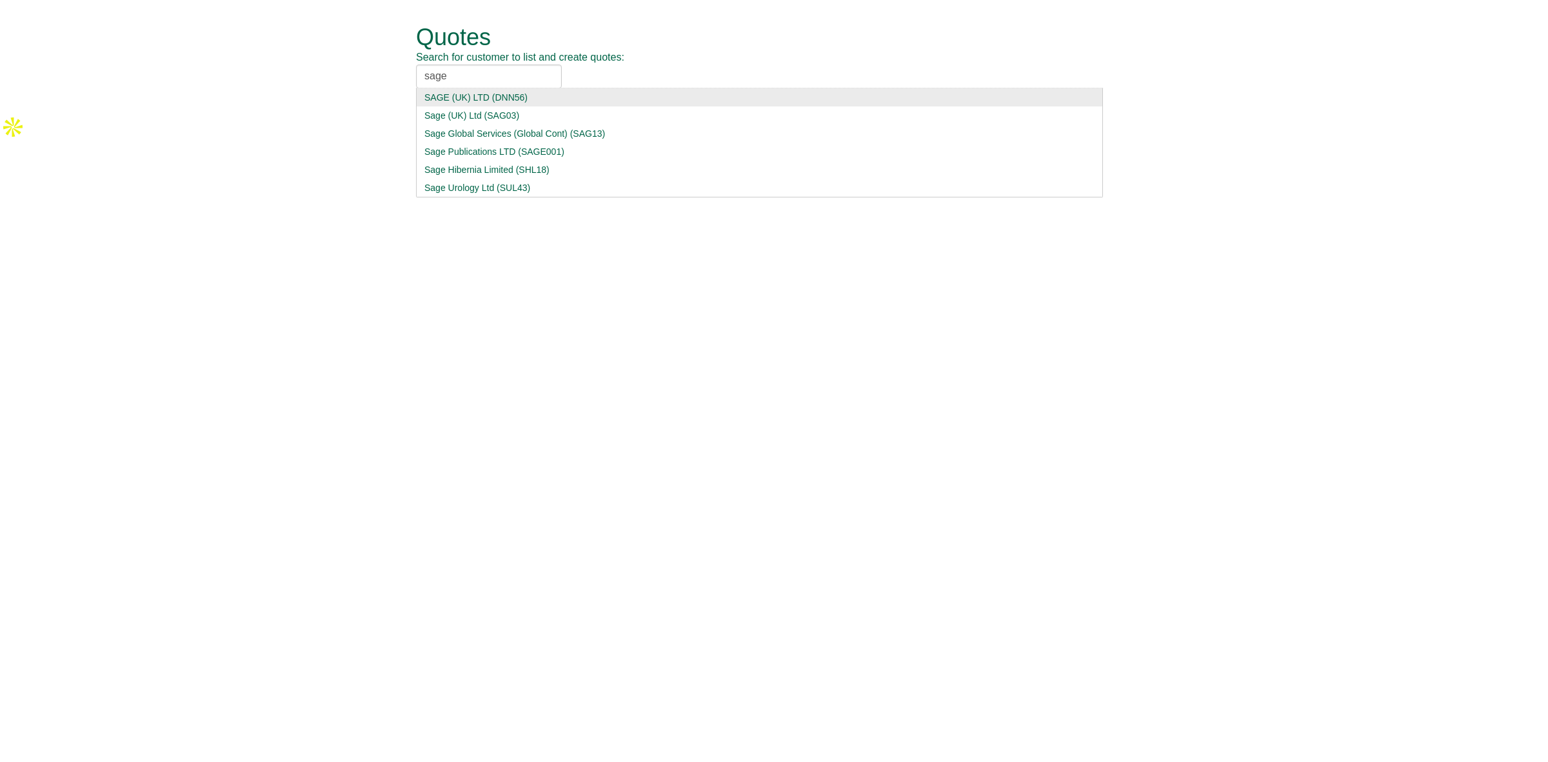
type input "sage"
click at [554, 101] on div "SAGE (UK) LTD (DNN56)" at bounding box center [760, 97] width 670 height 13
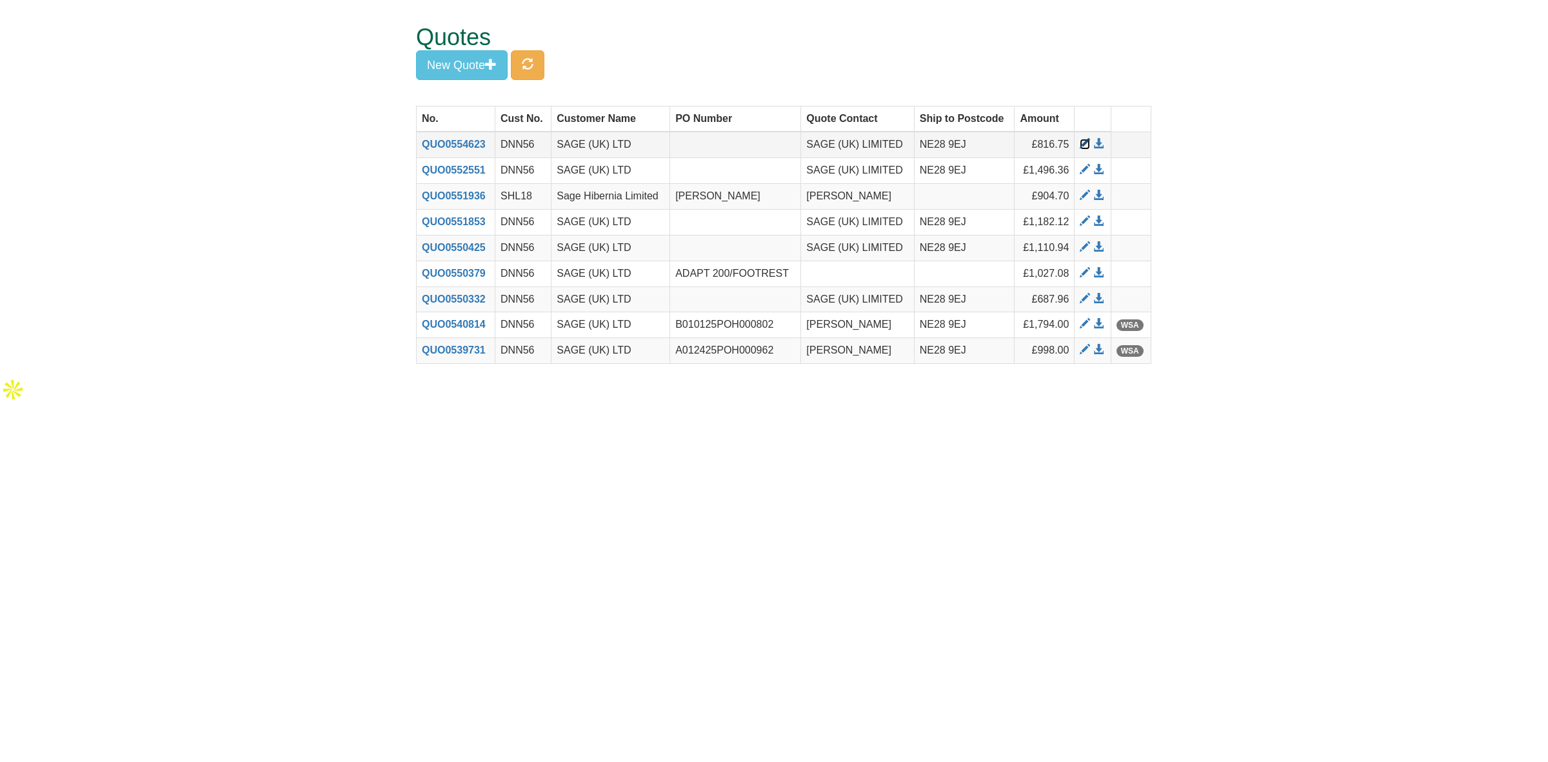
click at [1081, 146] on span at bounding box center [1085, 144] width 10 height 10
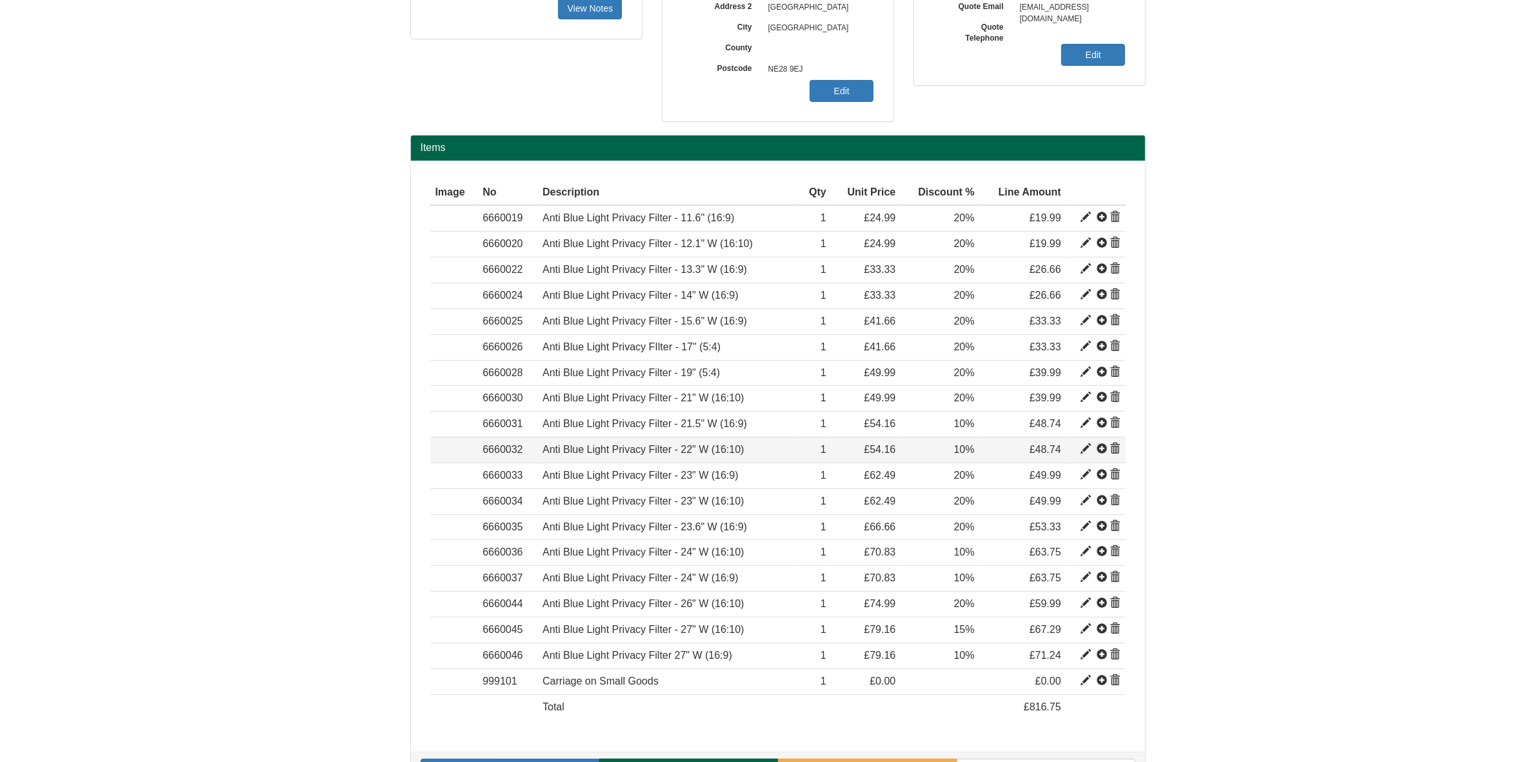
scroll to position [359, 0]
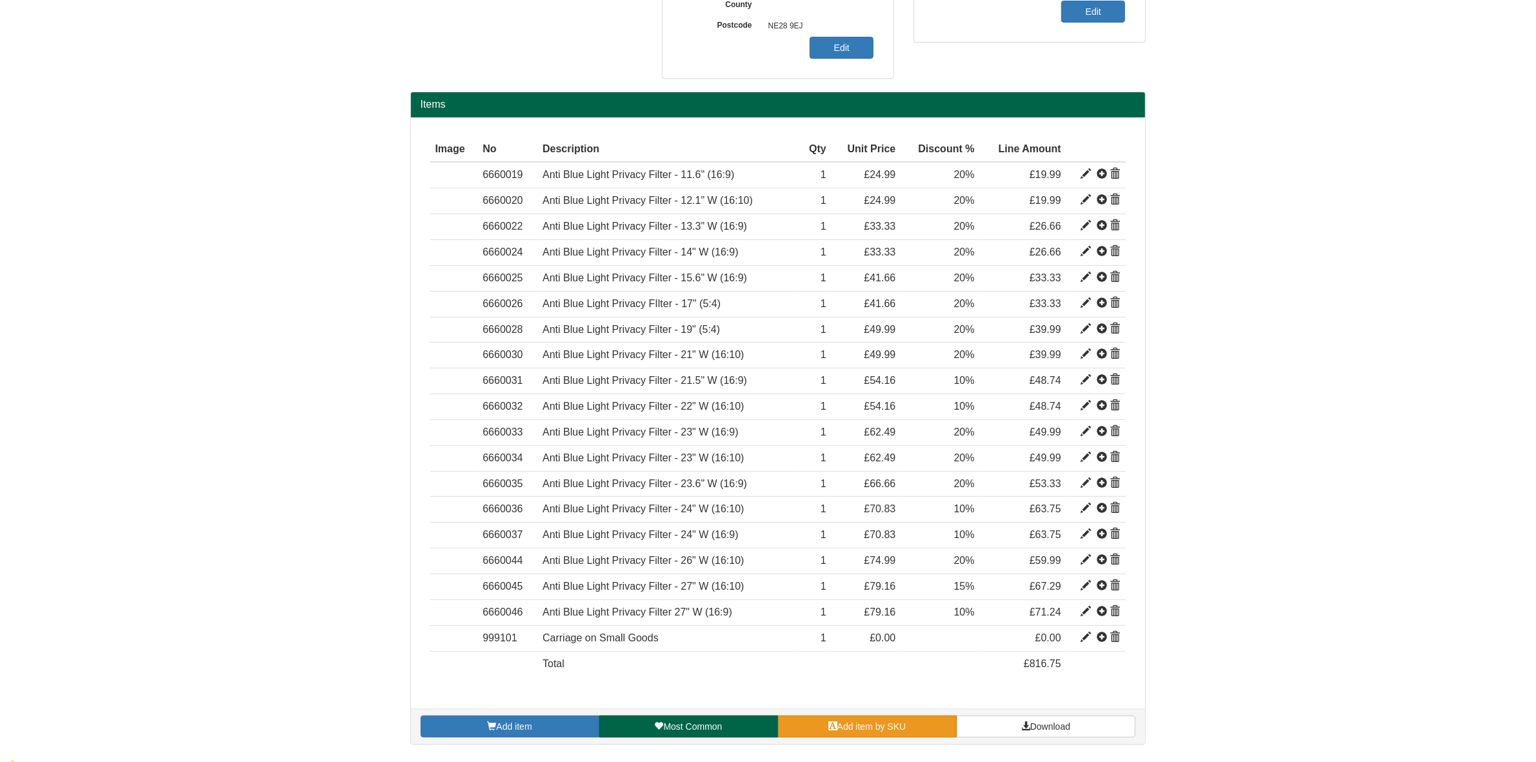
click at [833, 730] on span at bounding box center [832, 725] width 9 height 9
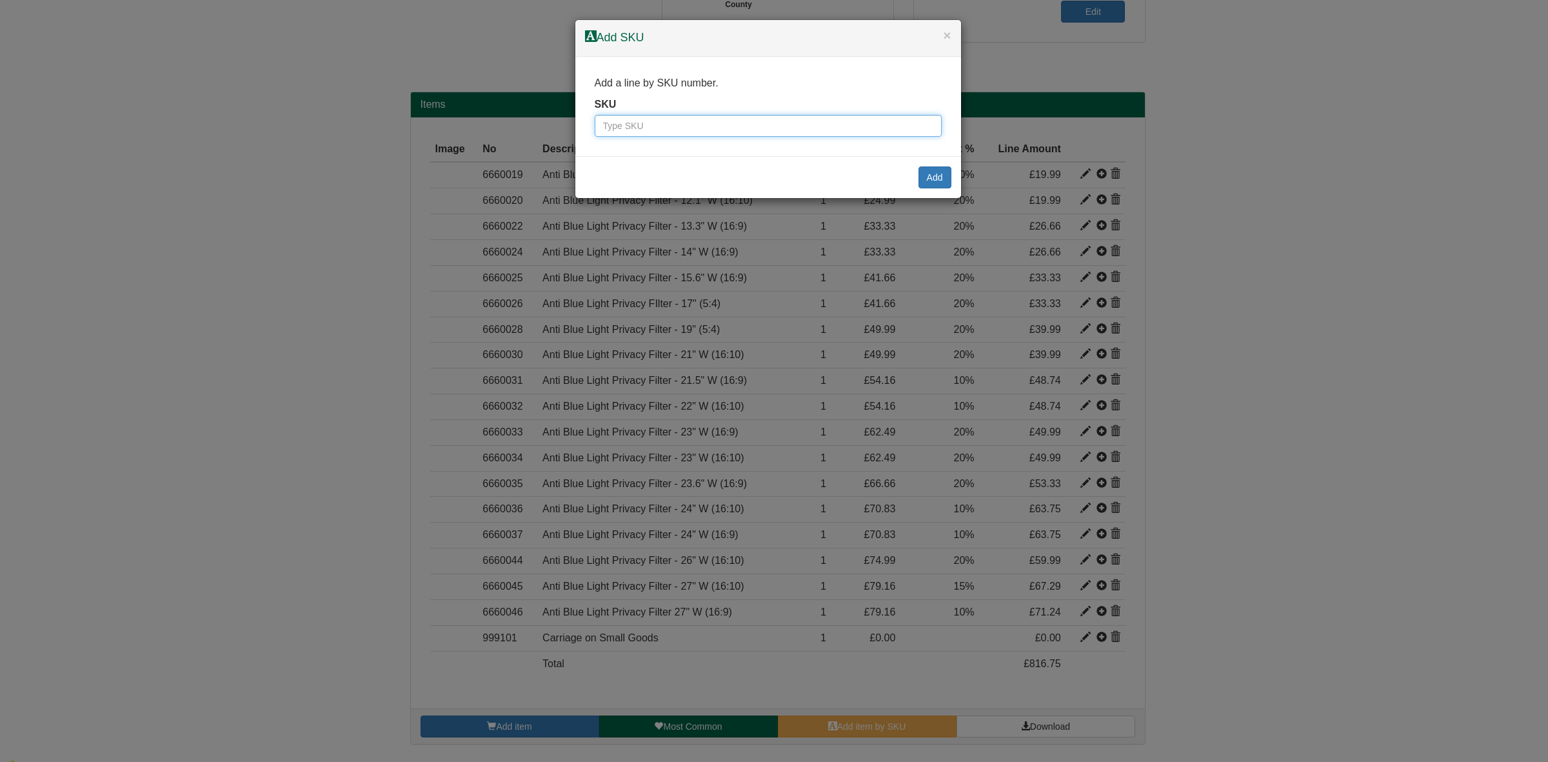
click at [623, 127] on input "text" at bounding box center [768, 126] width 347 height 22
paste input "8885001"
type input "8885001"
click at [943, 176] on button "Add" at bounding box center [935, 177] width 33 height 22
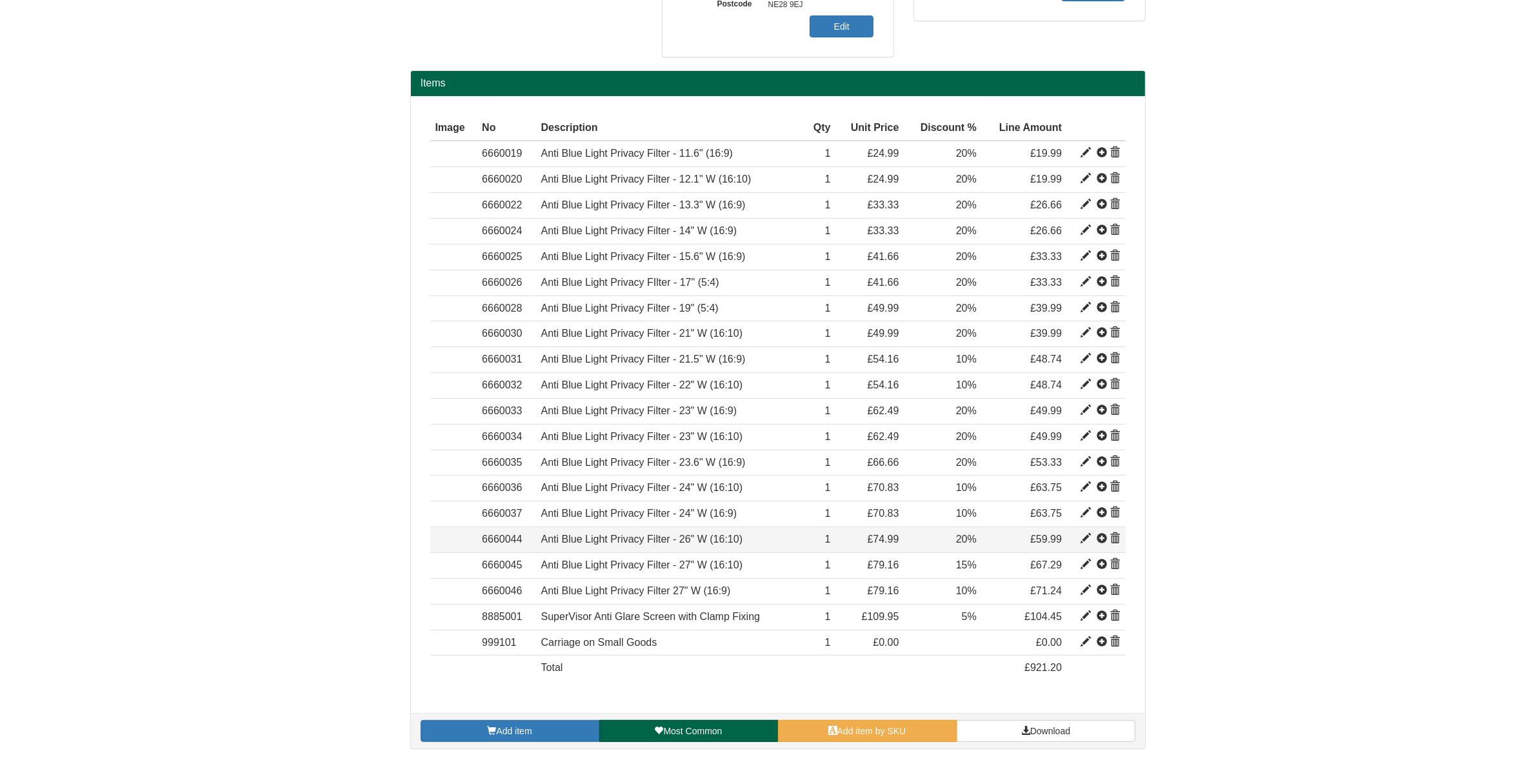
scroll to position [385, 0]
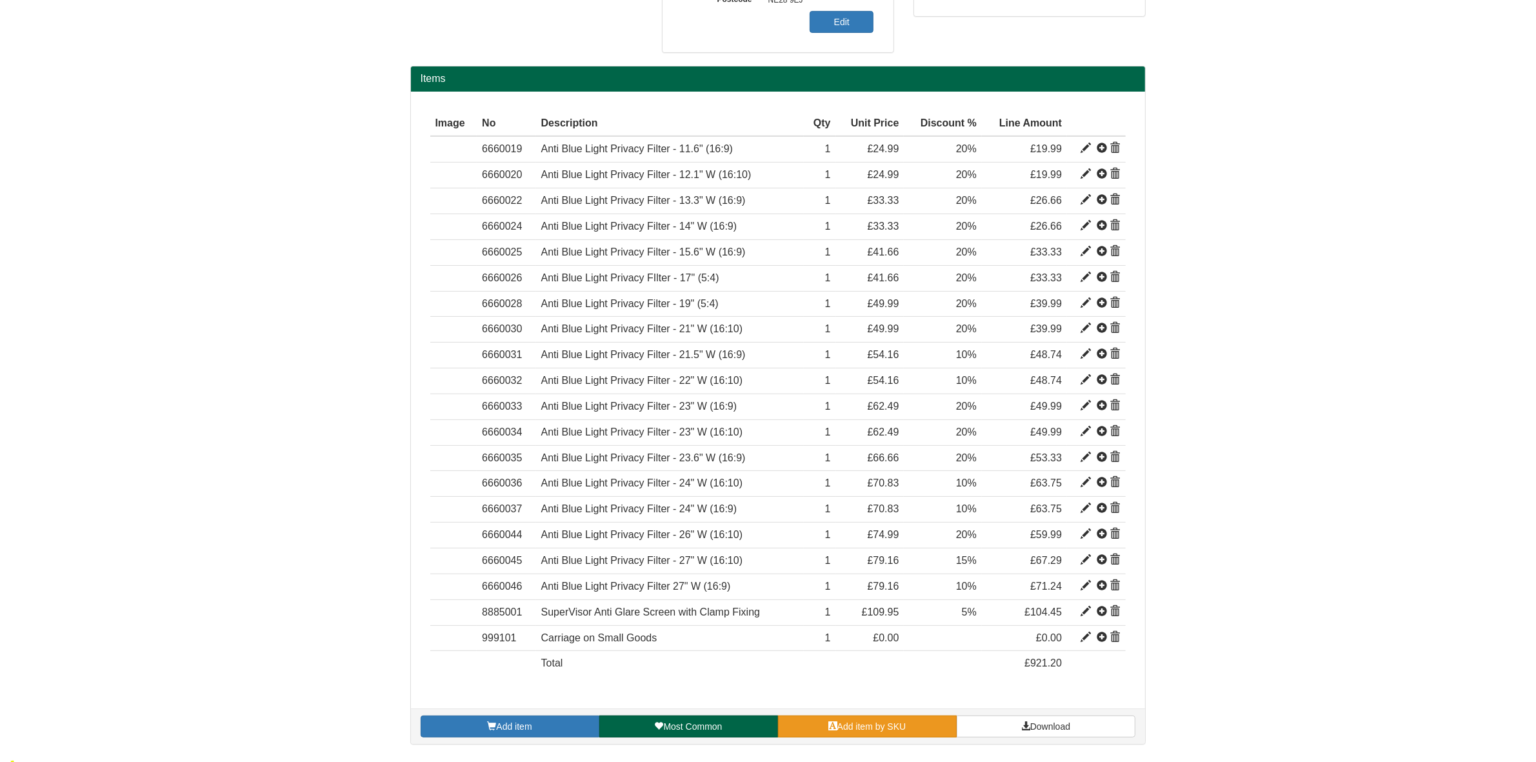
click at [834, 730] on span at bounding box center [832, 725] width 9 height 9
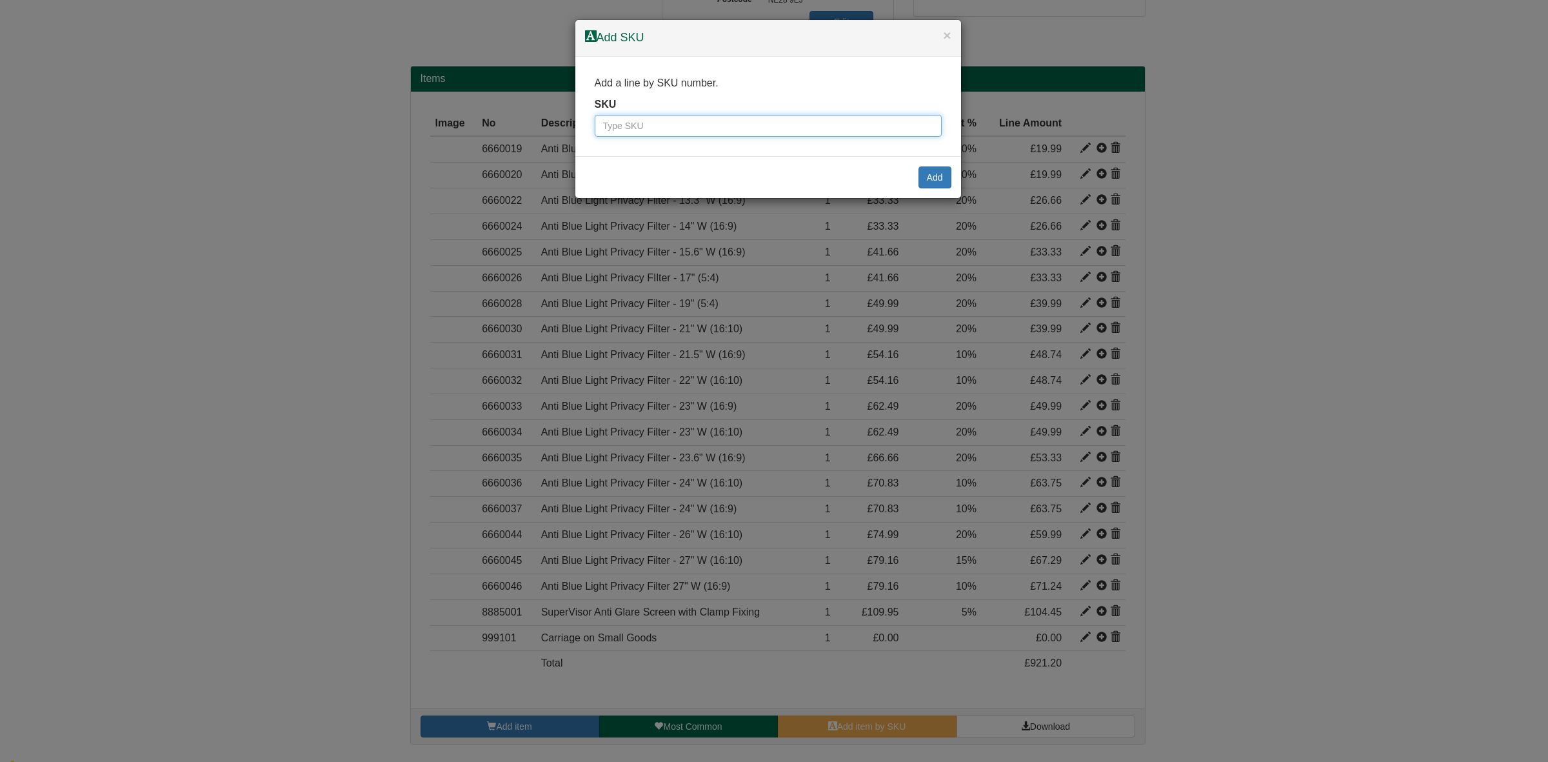
click at [628, 121] on input "text" at bounding box center [768, 126] width 347 height 22
paste input "8885002"
type input "8885002"
click at [931, 176] on button "Add" at bounding box center [935, 177] width 33 height 22
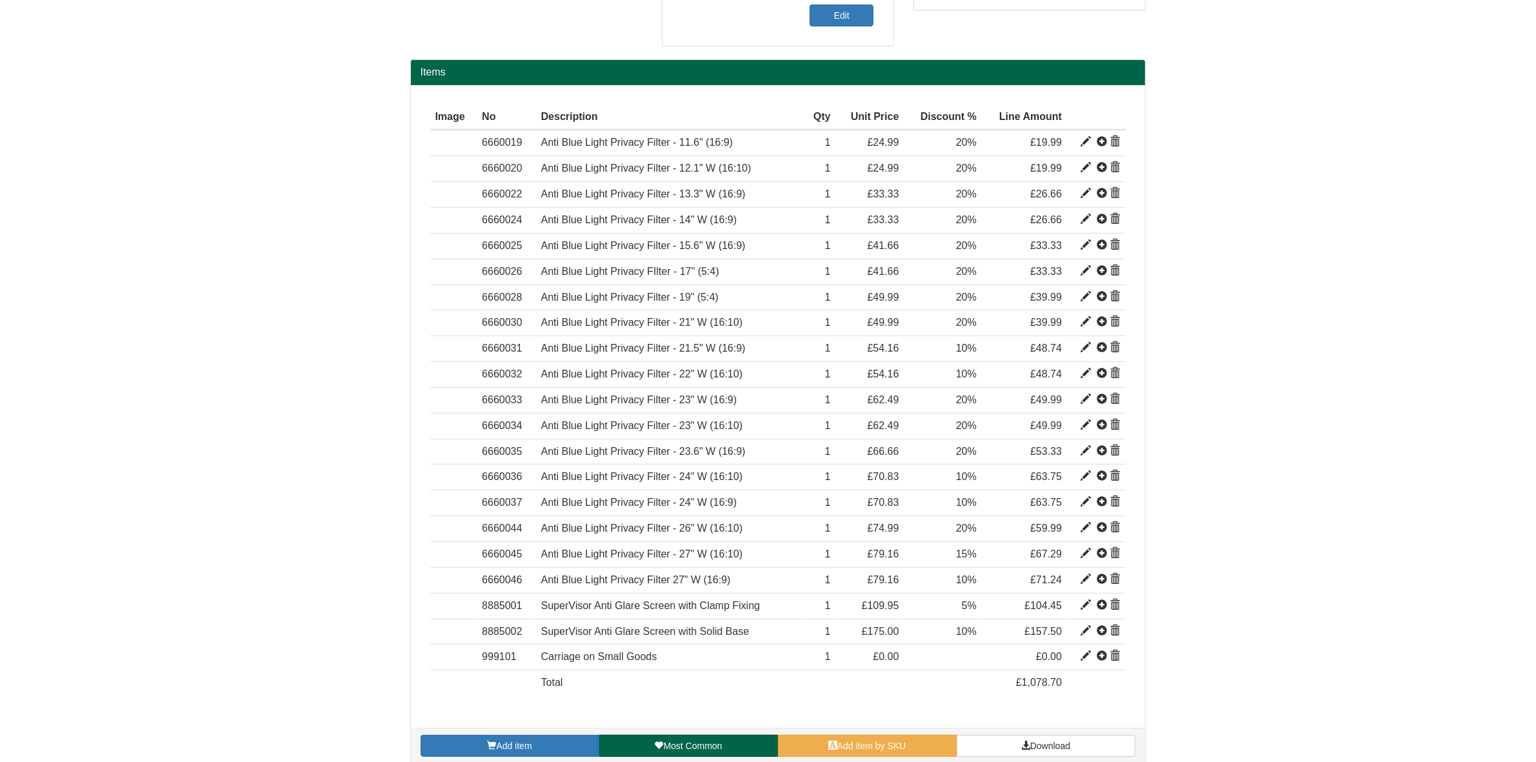
scroll to position [411, 0]
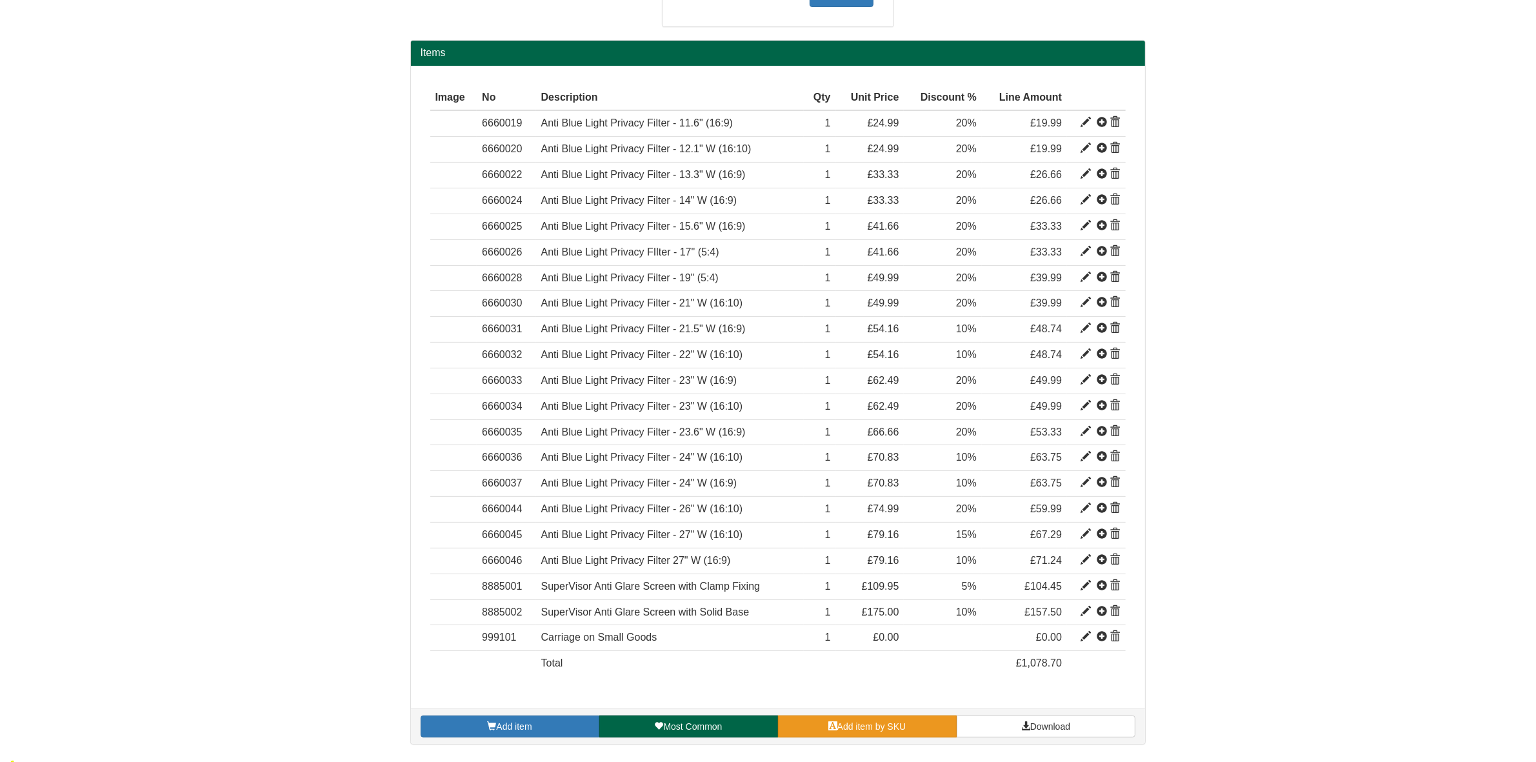
click at [839, 726] on span "Add item by SKU" at bounding box center [871, 726] width 69 height 10
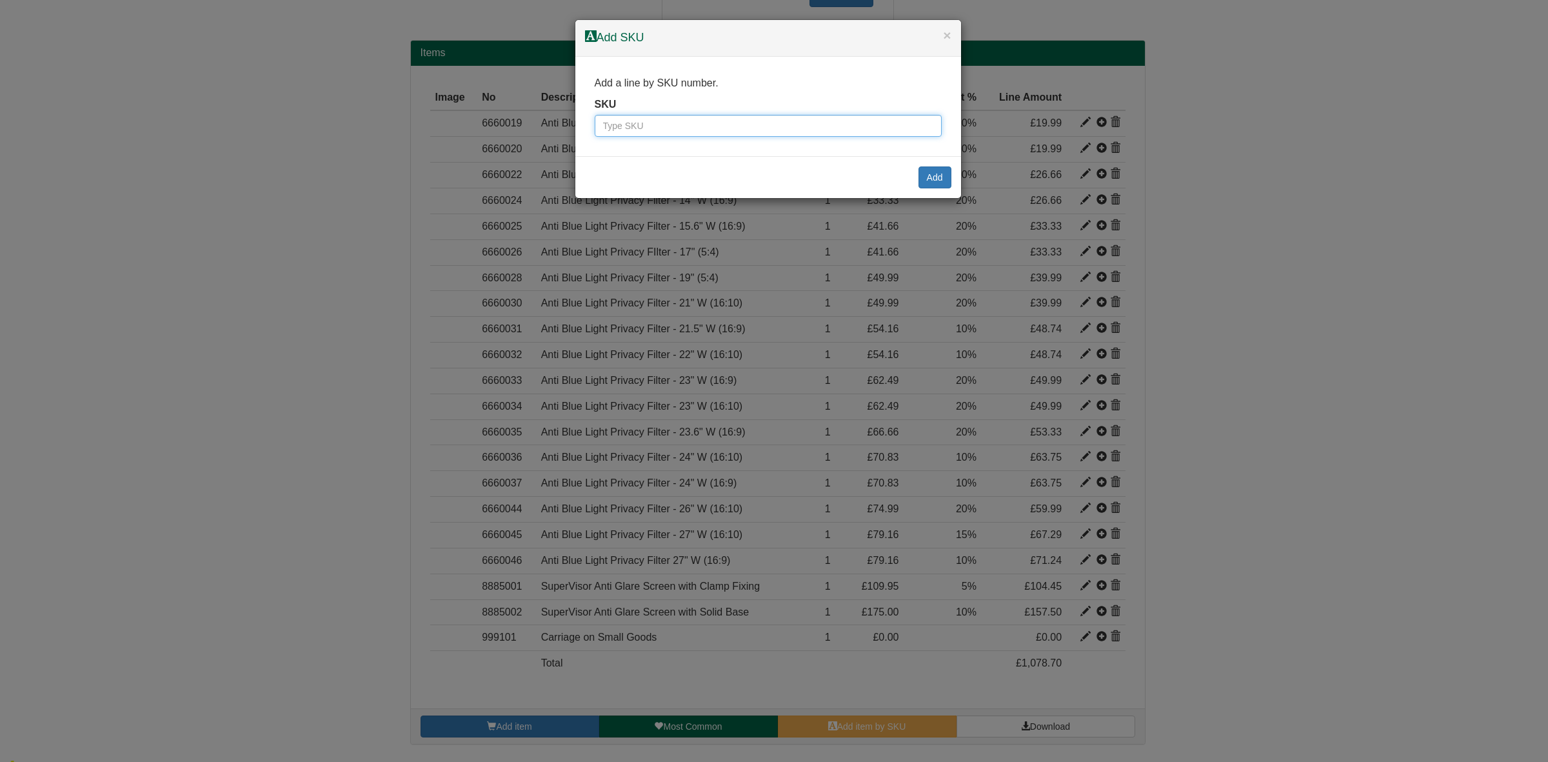
click at [631, 117] on input "text" at bounding box center [768, 126] width 347 height 22
paste input "9945013"
type input "9945013"
click at [921, 177] on button "Add" at bounding box center [935, 177] width 33 height 22
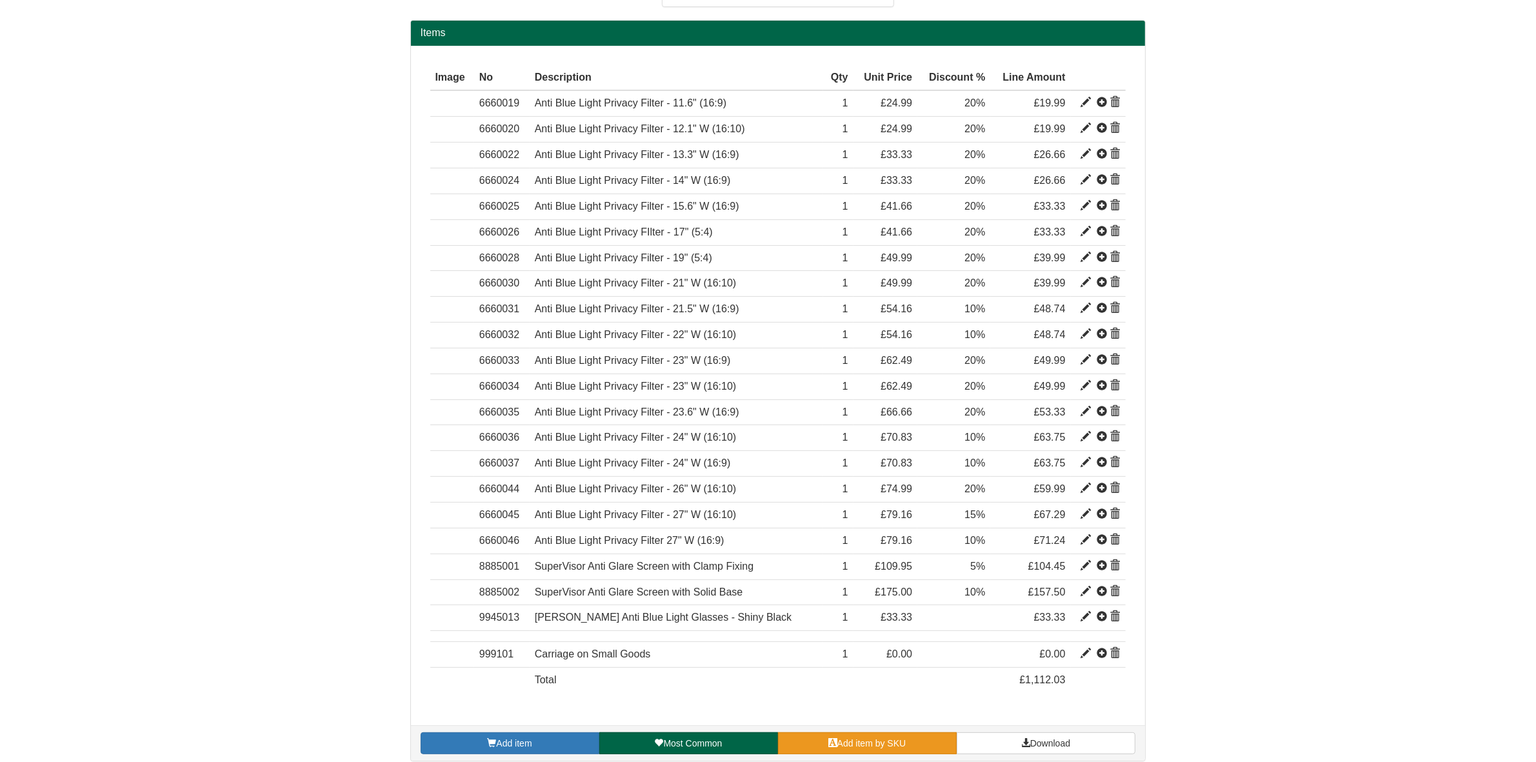
scroll to position [447, 0]
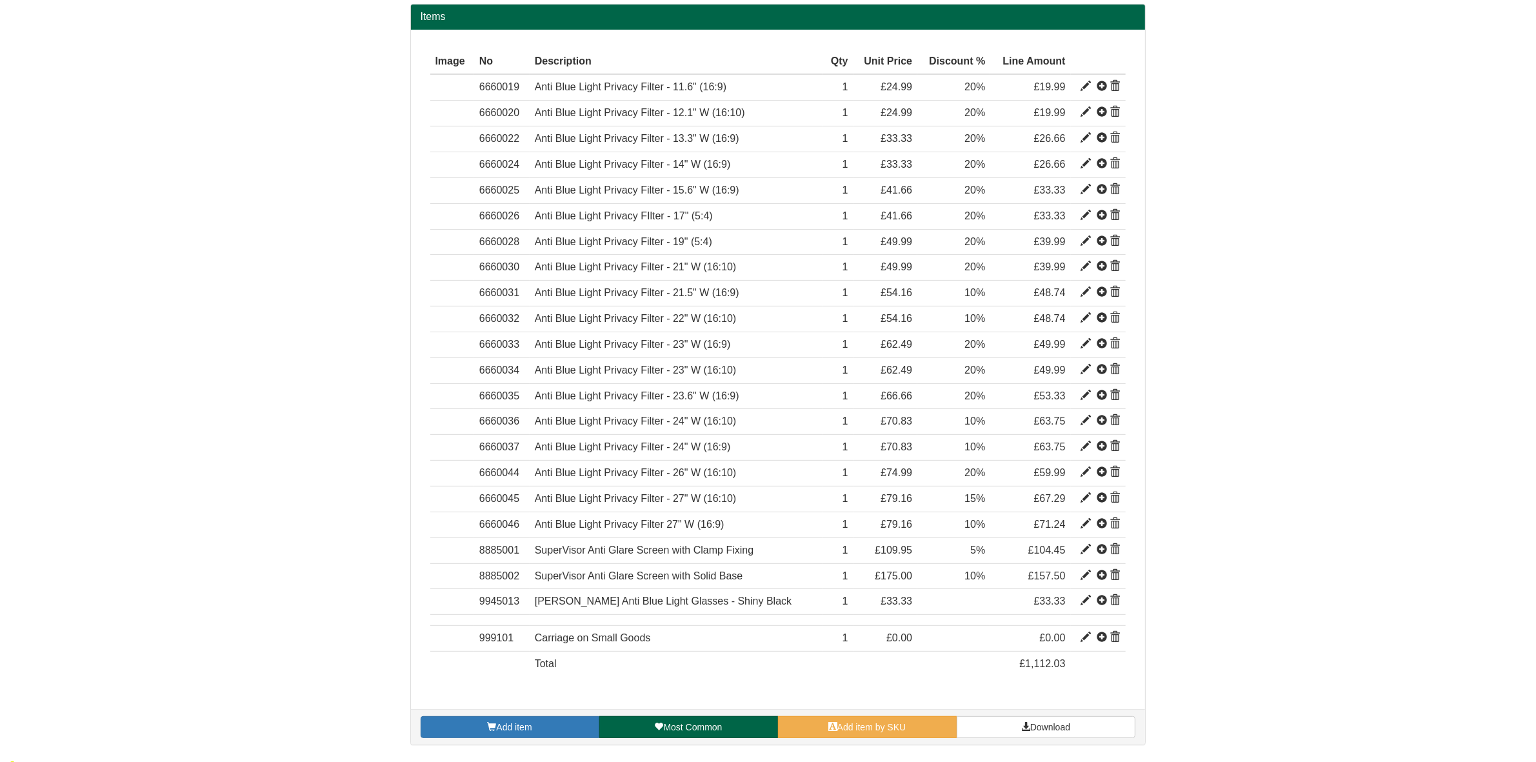
click at [837, 752] on div "Items Image Type No Description Qty Unit Price Discount % Line Amount Item 6660…" at bounding box center [778, 381] width 755 height 754
click at [847, 732] on span "Add item by SKU" at bounding box center [871, 727] width 69 height 10
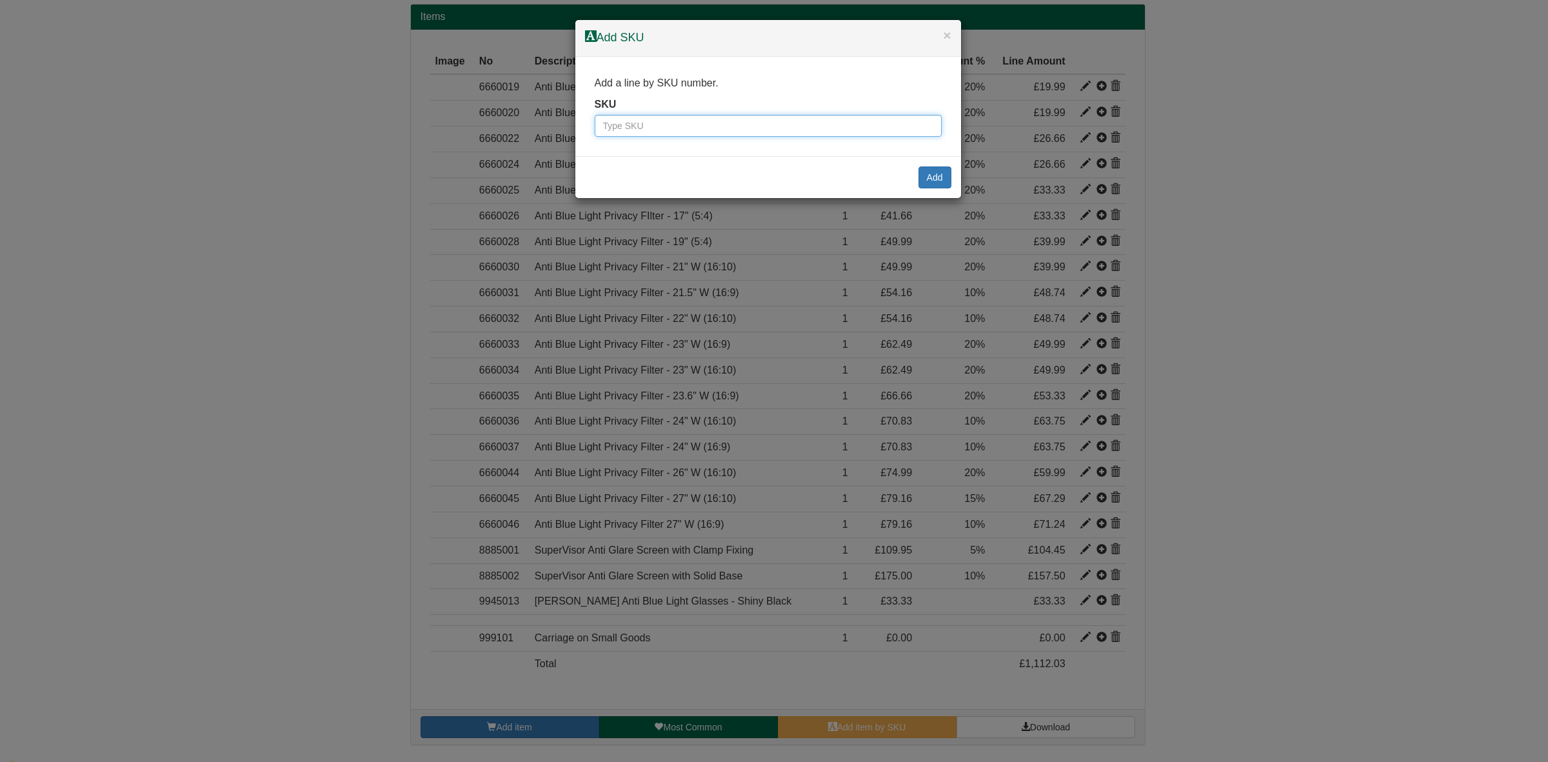
click at [650, 130] on input "text" at bounding box center [768, 126] width 347 height 22
paste input "8831092"
type input "8831092"
click at [943, 179] on button "Add" at bounding box center [935, 177] width 33 height 22
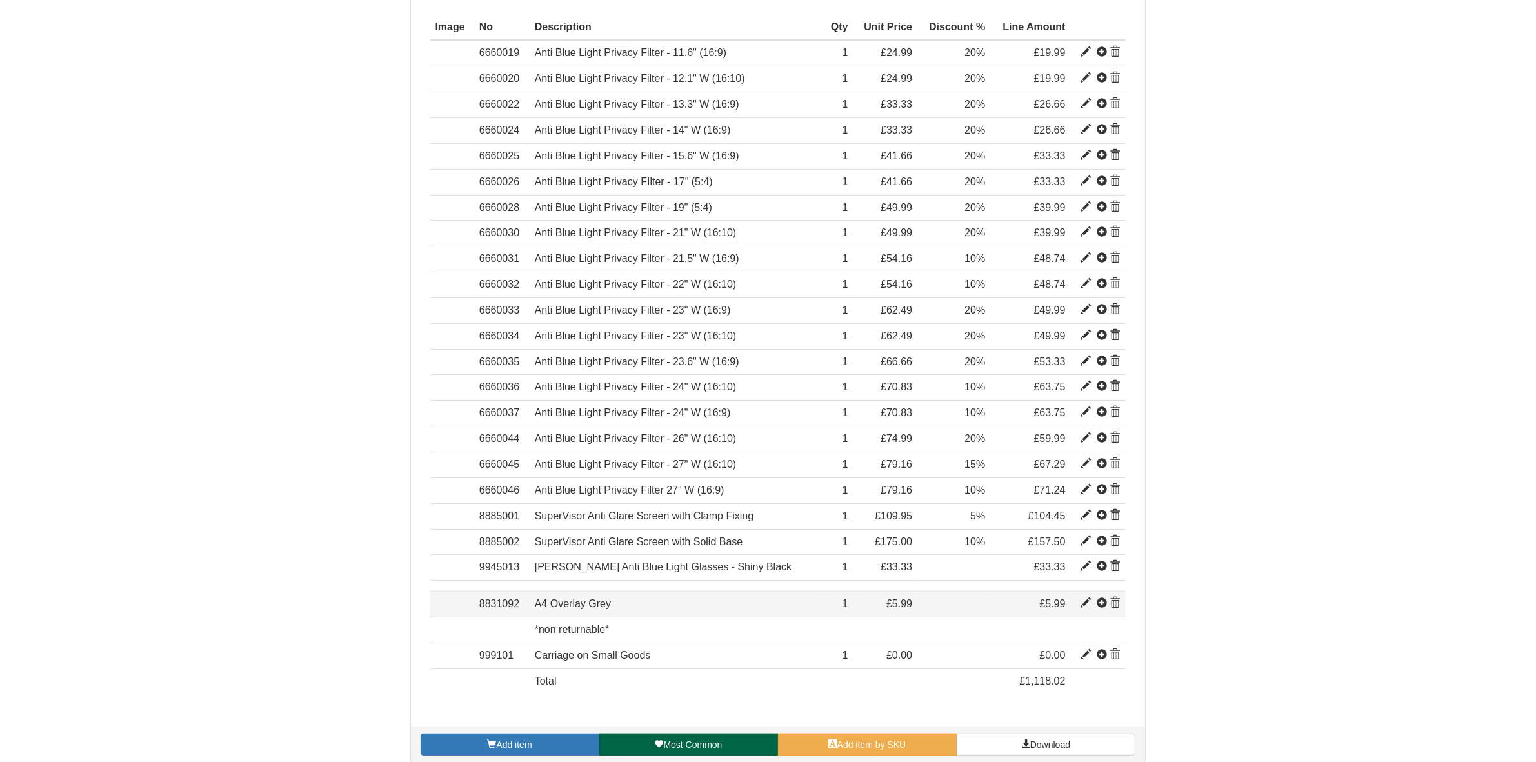
scroll to position [500, 0]
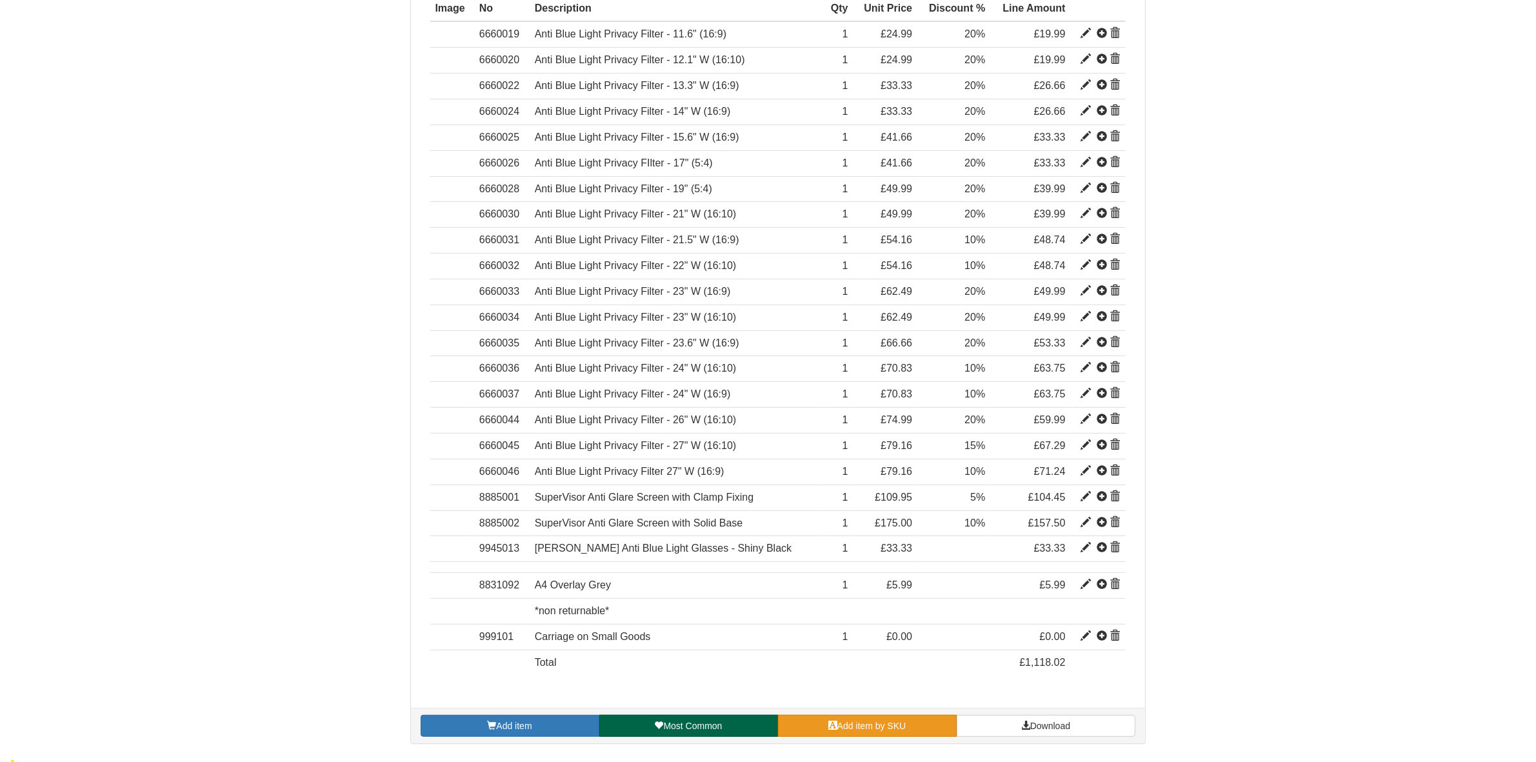
click at [855, 723] on link "Add item by SKU" at bounding box center [867, 726] width 179 height 22
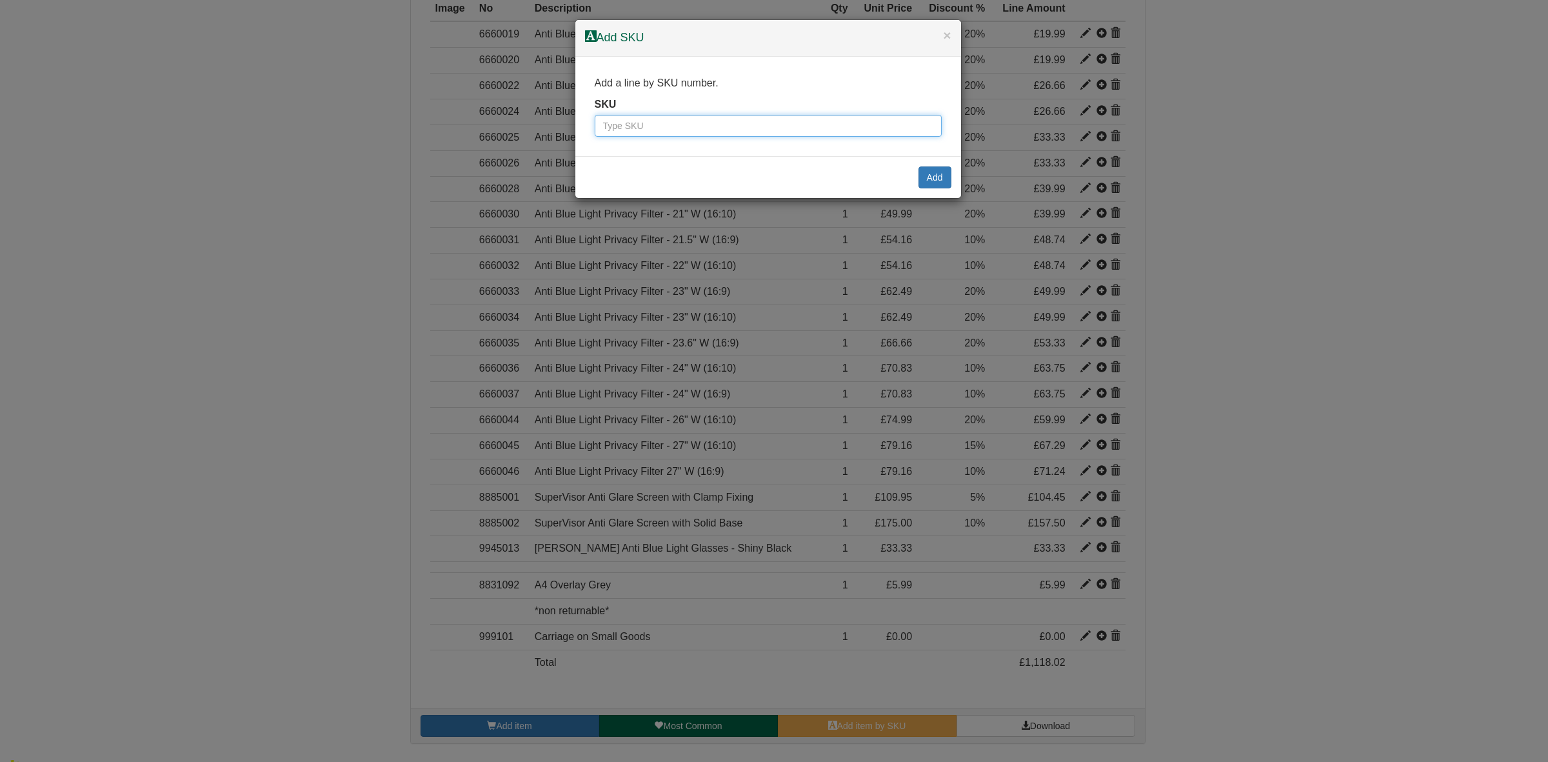
click at [629, 123] on input "text" at bounding box center [768, 126] width 347 height 22
paste input "8831019"
type input "8831019"
click at [925, 175] on button "Add" at bounding box center [935, 177] width 33 height 22
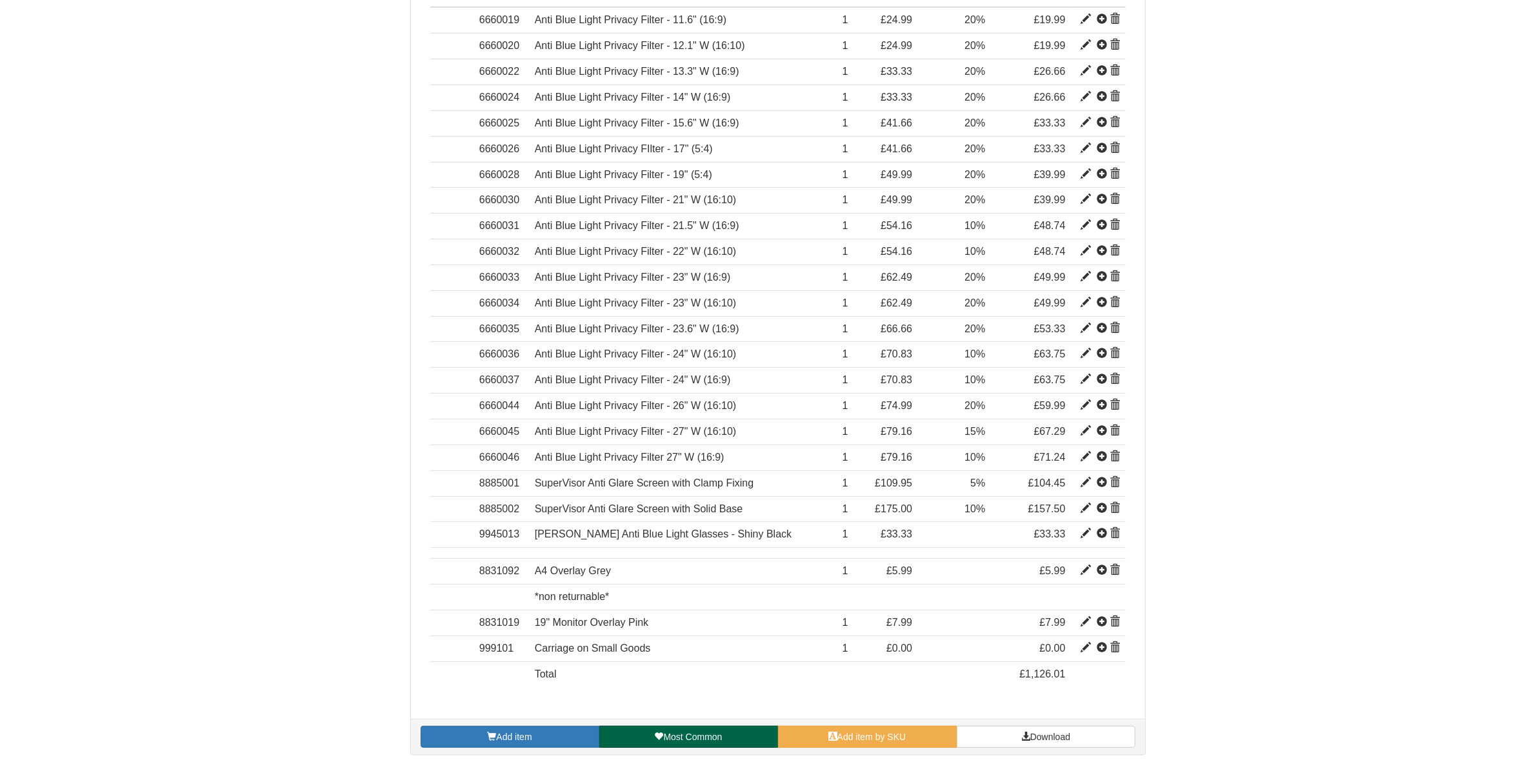
scroll to position [526, 0]
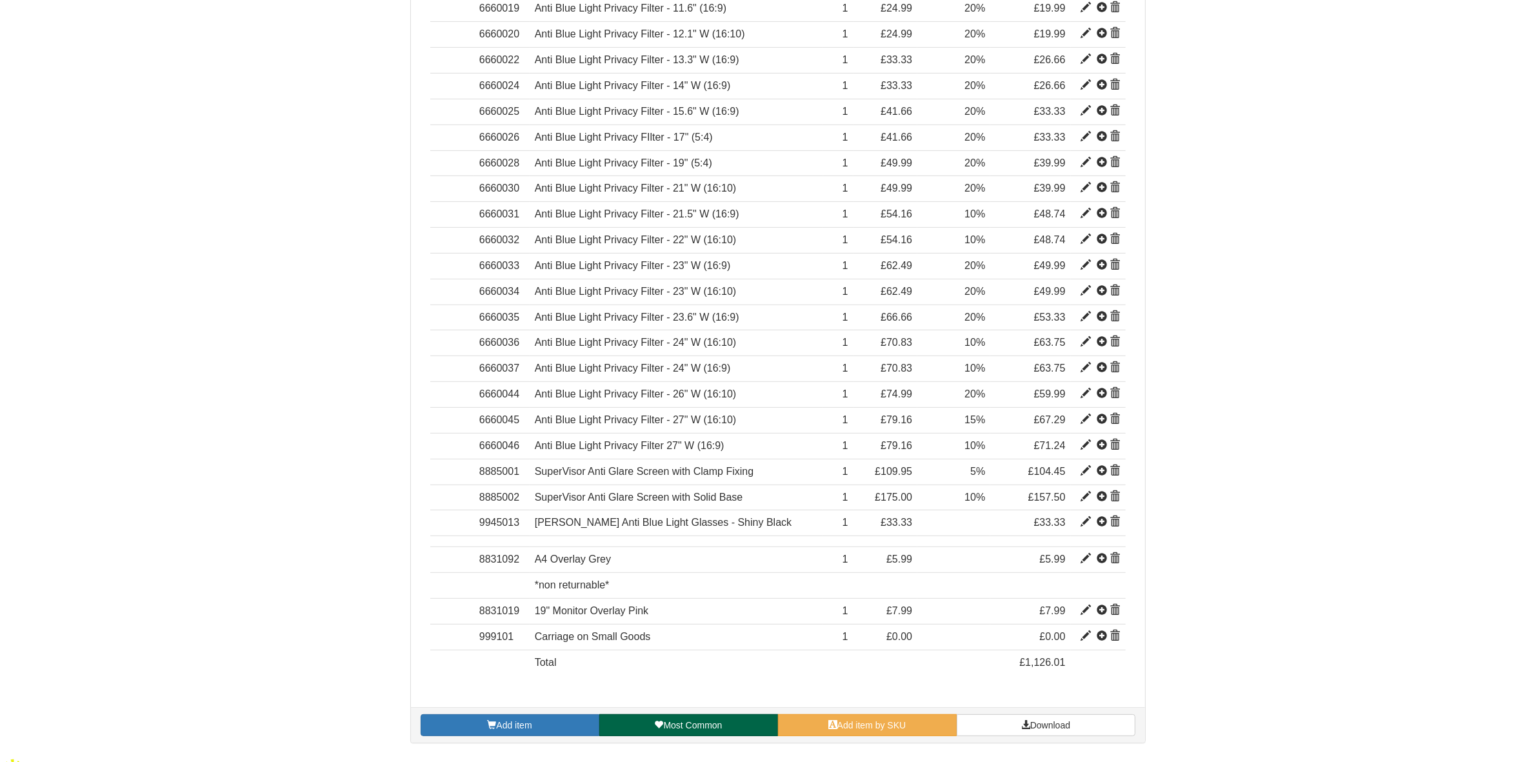
click at [860, 743] on div "Add item Most Common Add item by SKU Download" at bounding box center [778, 724] width 734 height 35
click at [859, 725] on span "Add item by SKU" at bounding box center [871, 725] width 69 height 10
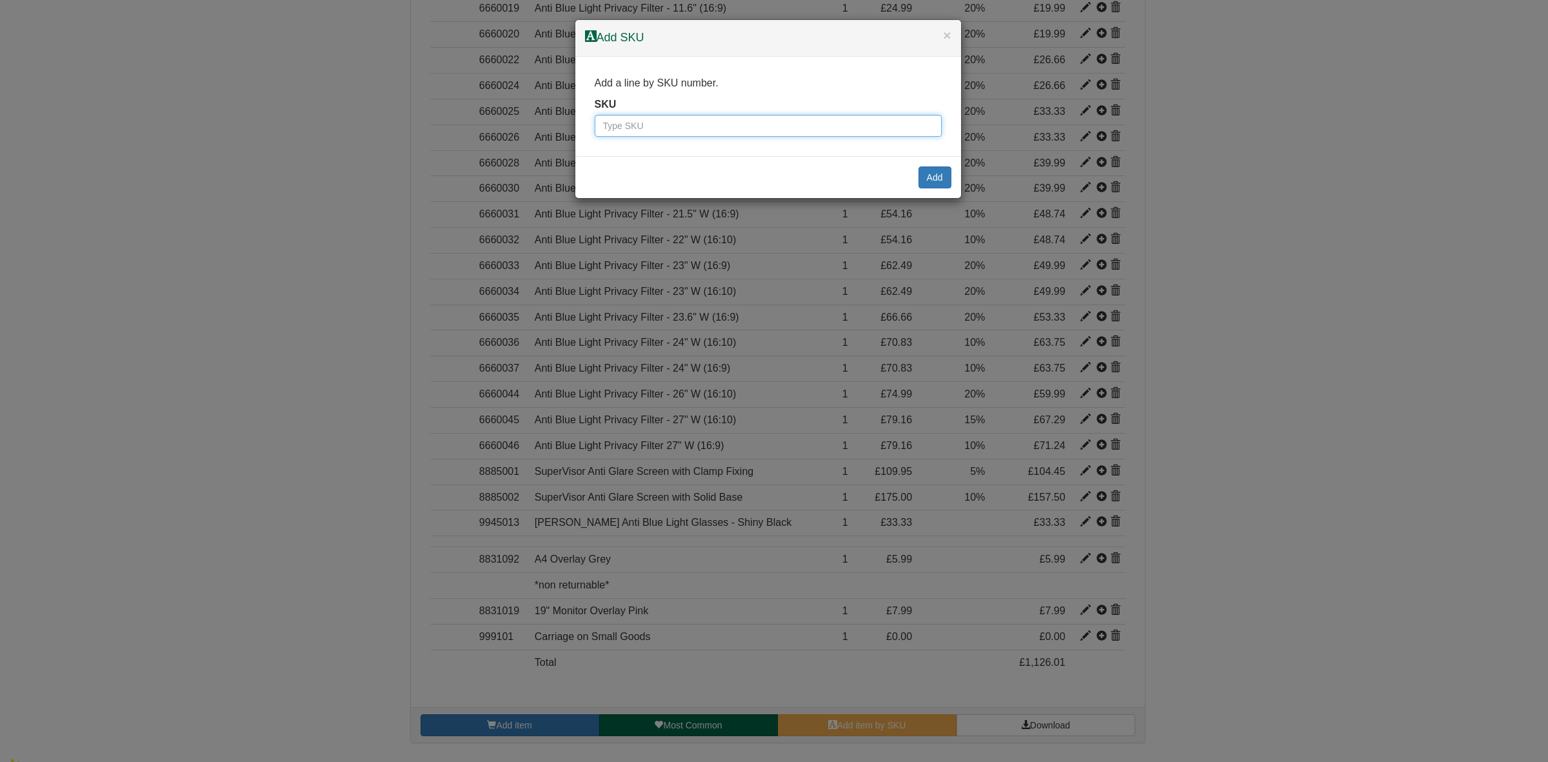
click at [617, 133] on input "text" at bounding box center [768, 126] width 347 height 22
paste input "8831018"
type input "8831018"
click at [939, 185] on button "Add" at bounding box center [935, 177] width 33 height 22
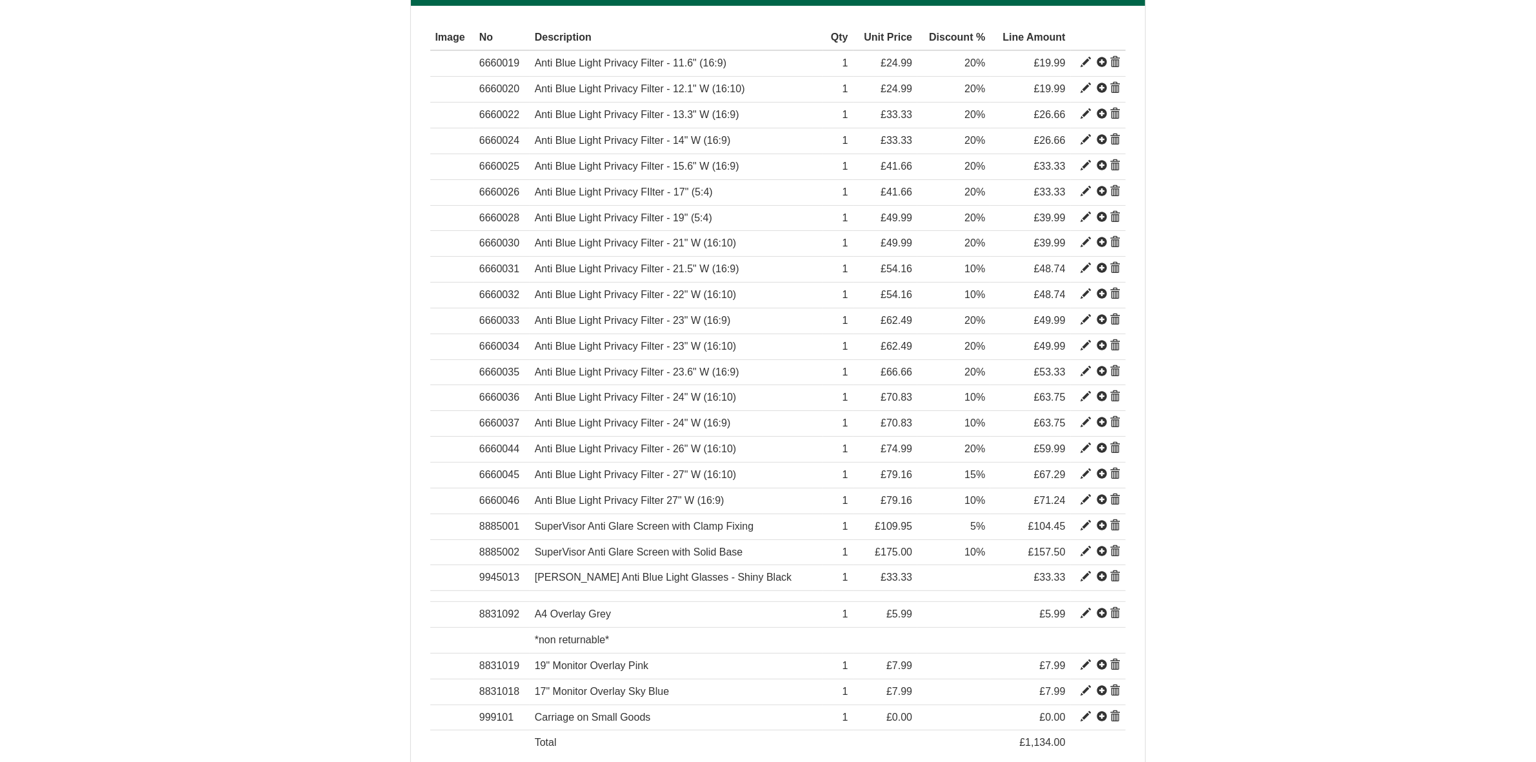
scroll to position [284, 0]
